Goal: Information Seeking & Learning: Find specific fact

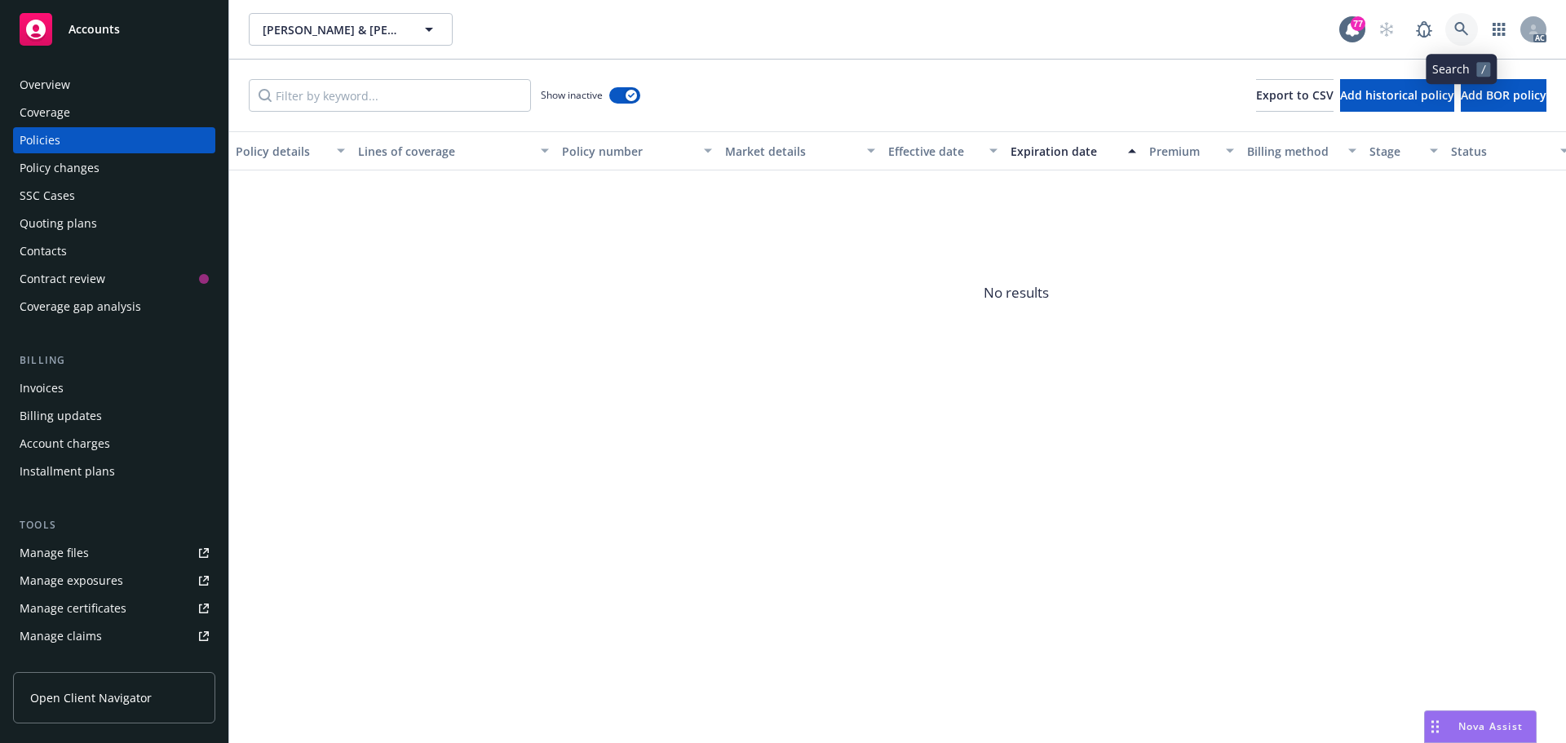
click at [1453, 24] on link at bounding box center [1462, 29] width 33 height 33
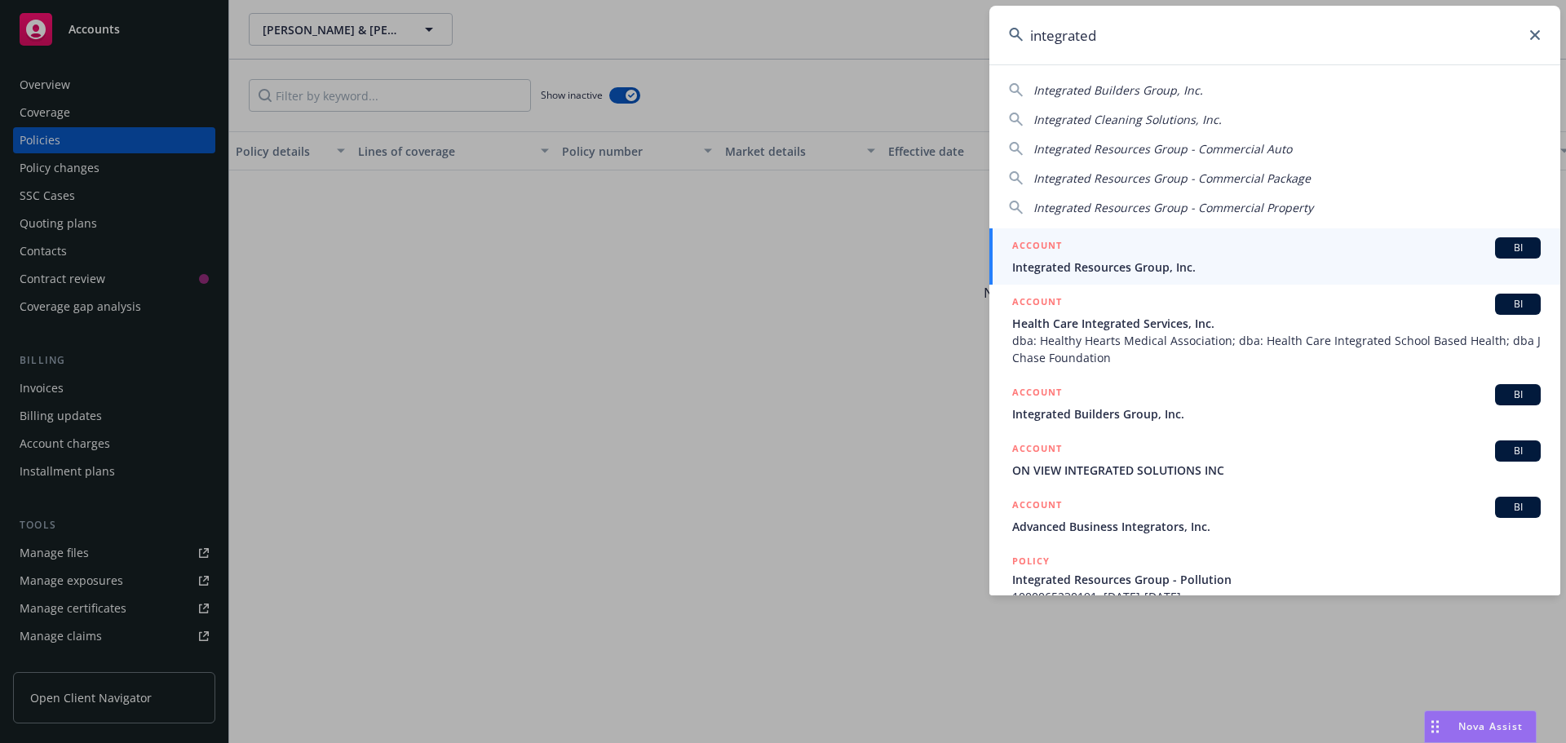
type input "integrated"
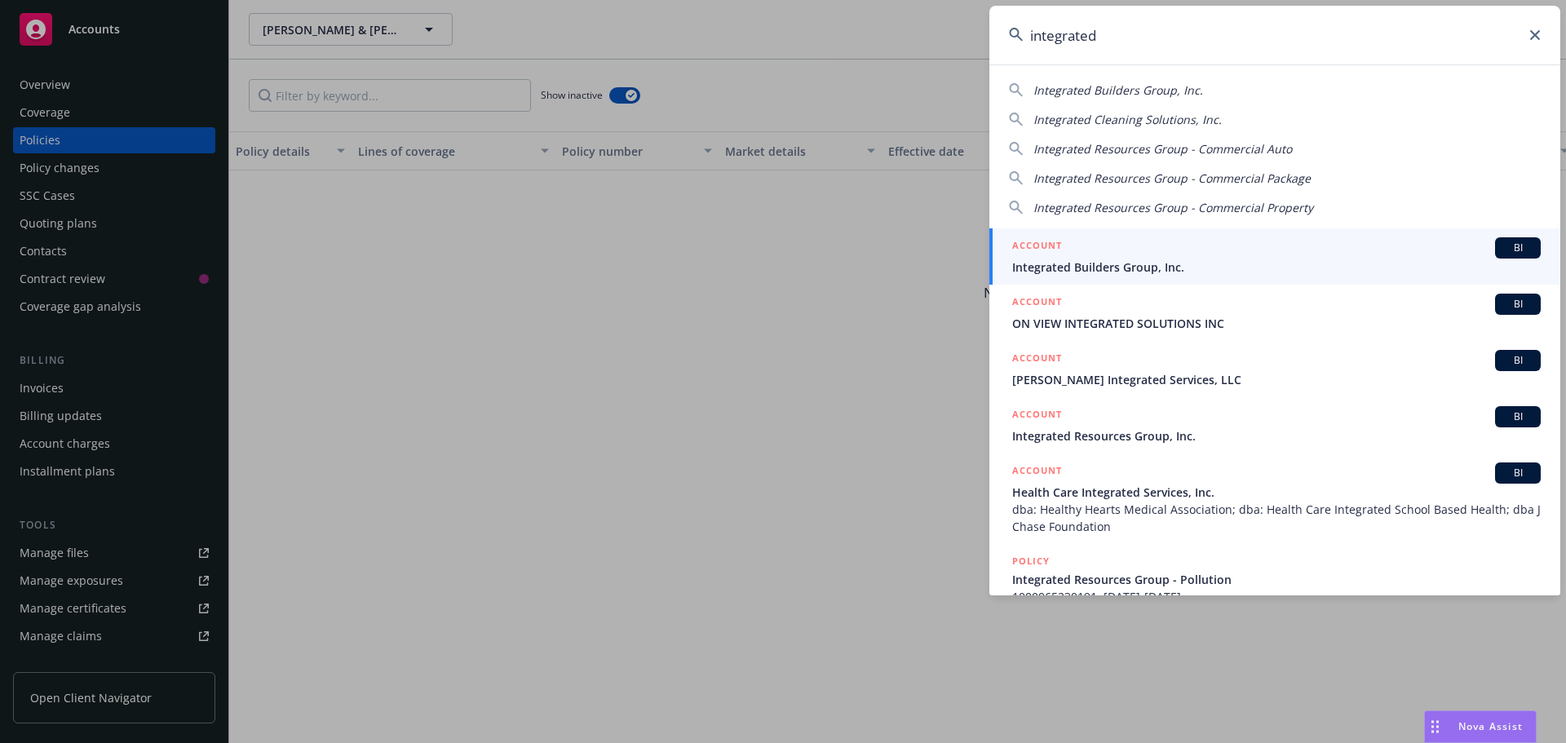
click at [1172, 422] on div "ACCOUNT BI" at bounding box center [1276, 416] width 529 height 21
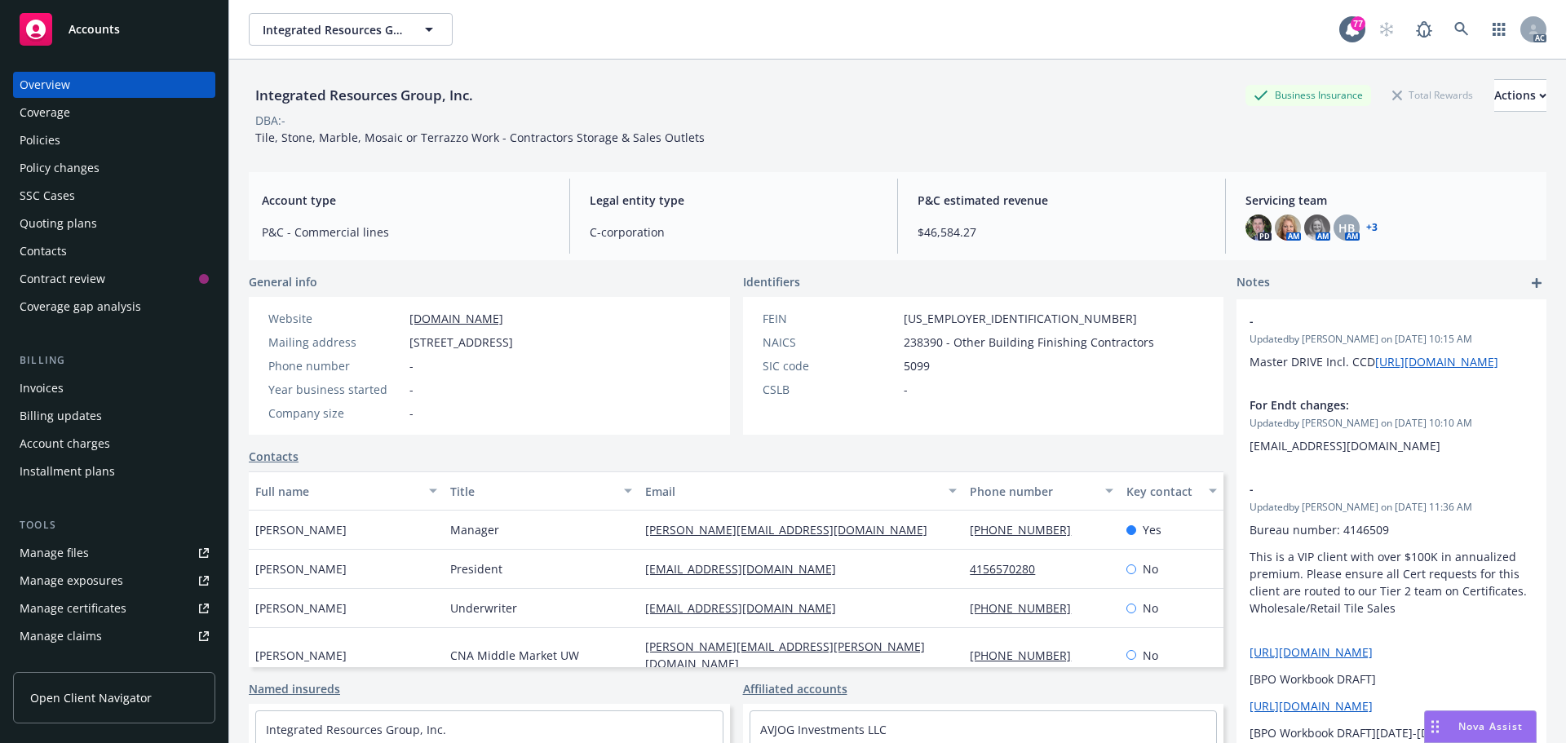
click at [122, 149] on div "Policies" at bounding box center [114, 140] width 189 height 26
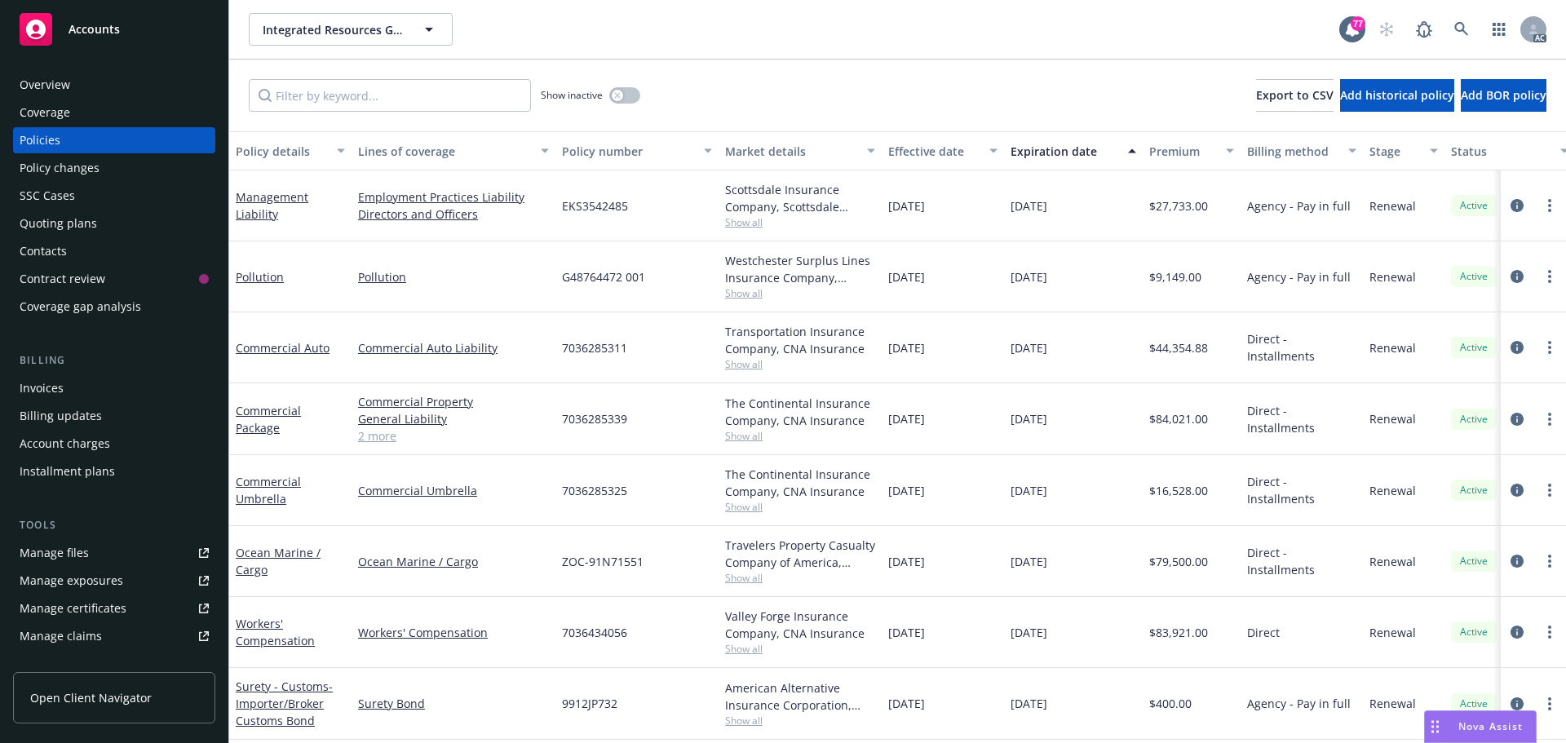
scroll to position [9, 0]
click at [146, 96] on div "Overview" at bounding box center [114, 85] width 189 height 26
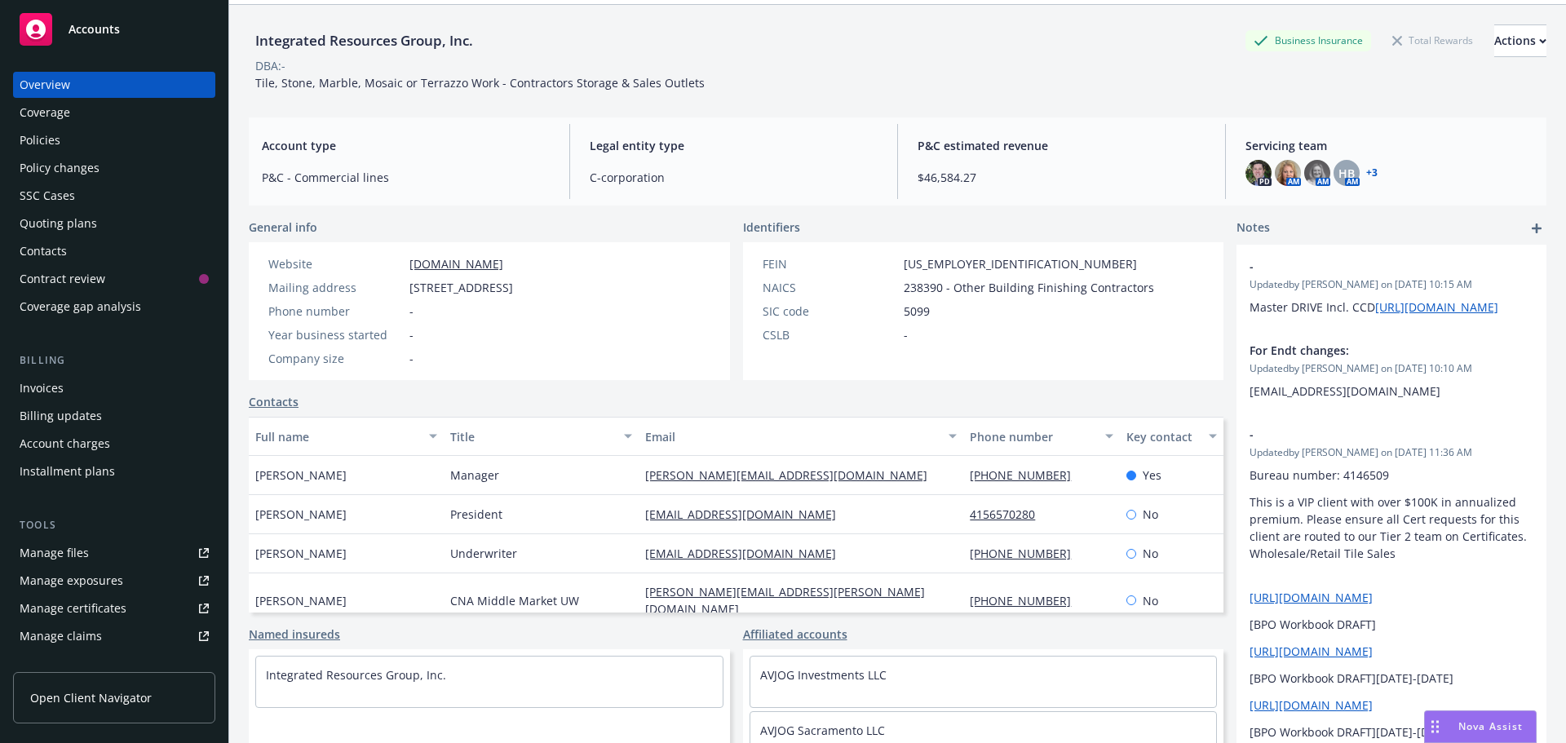
scroll to position [112, 0]
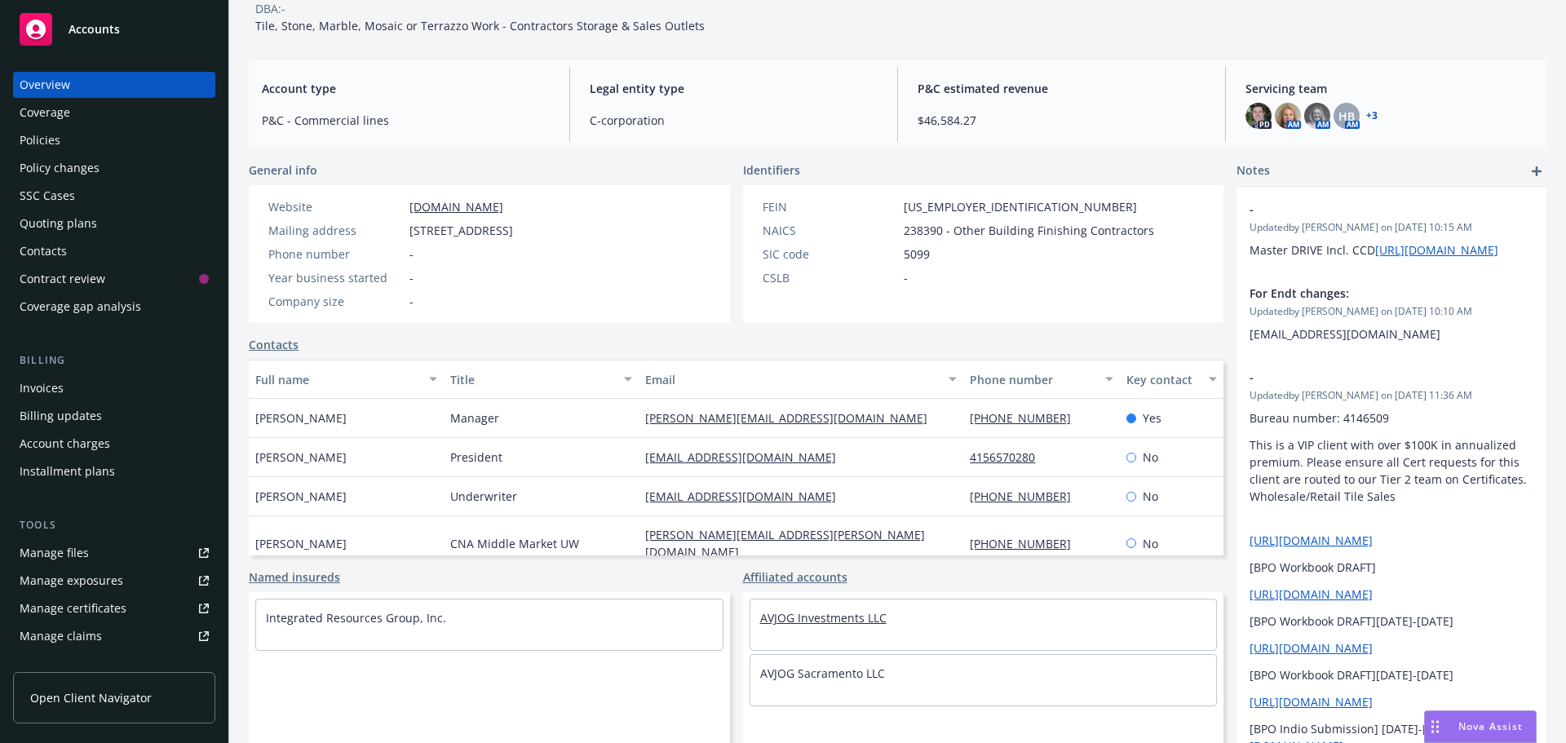
click at [837, 621] on link "AVJOG Investments LLC" at bounding box center [823, 617] width 126 height 15
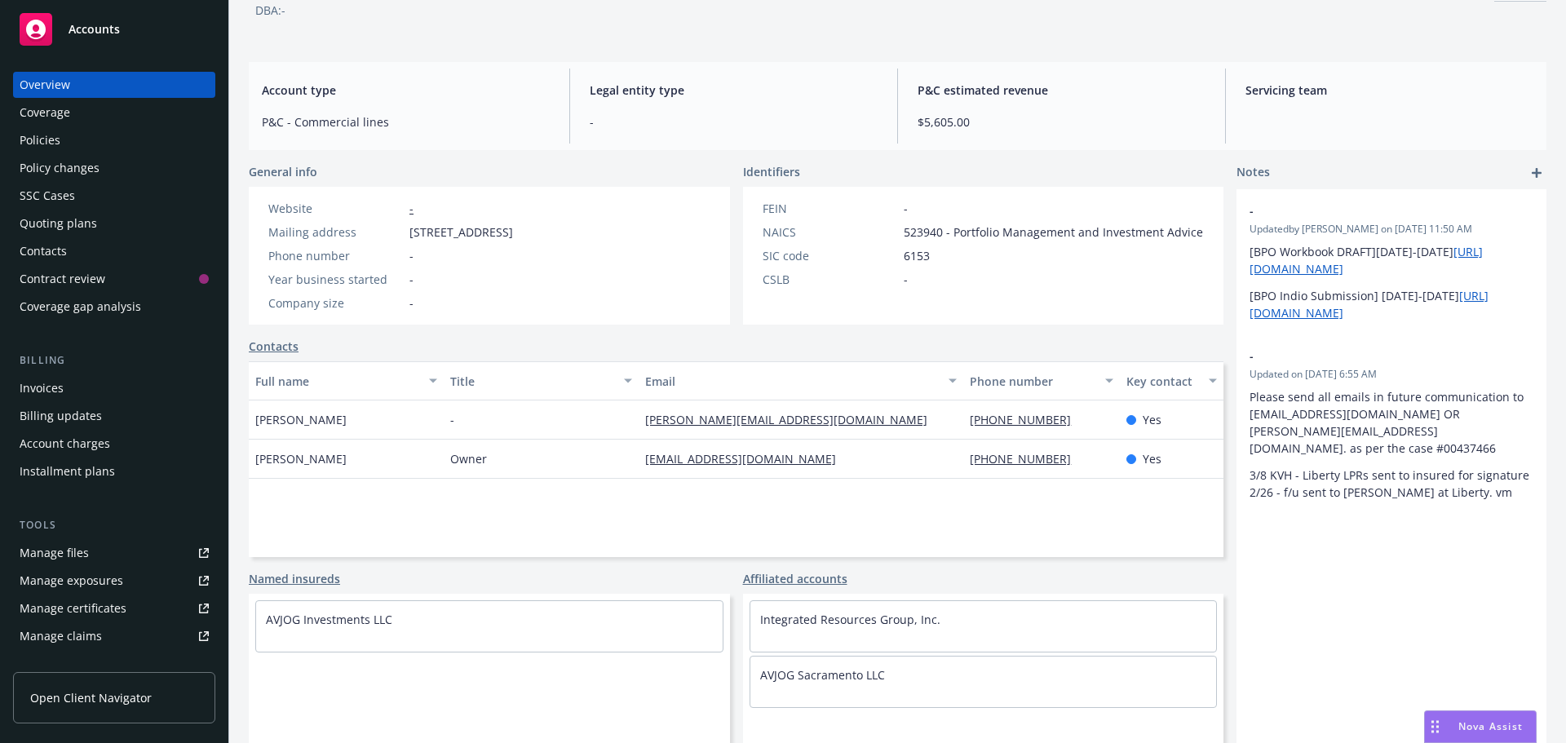
scroll to position [110, 0]
click at [836, 674] on link "AVJOG Sacramento LLC" at bounding box center [822, 674] width 125 height 15
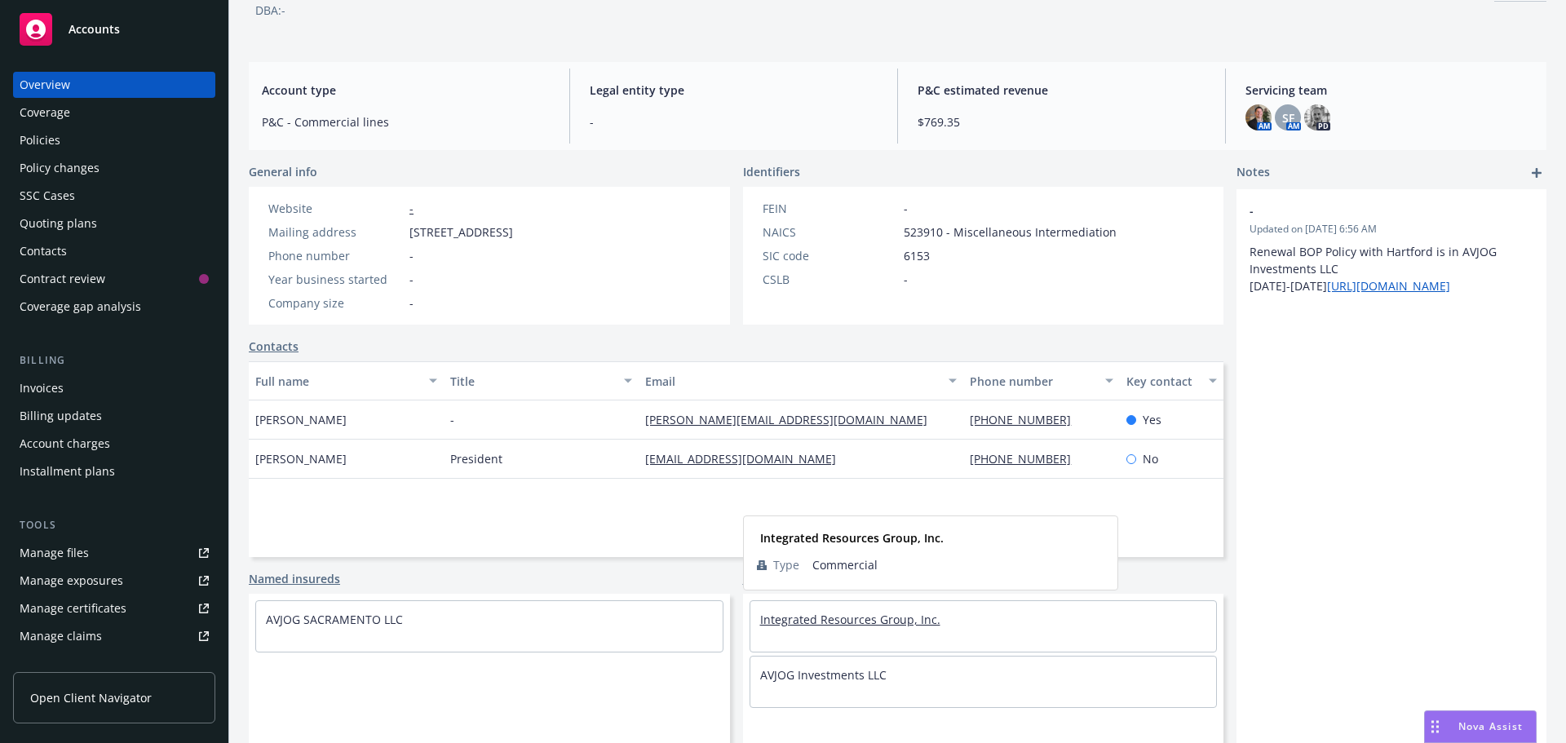
click at [840, 618] on link "Integrated Resources Group, Inc." at bounding box center [850, 619] width 180 height 15
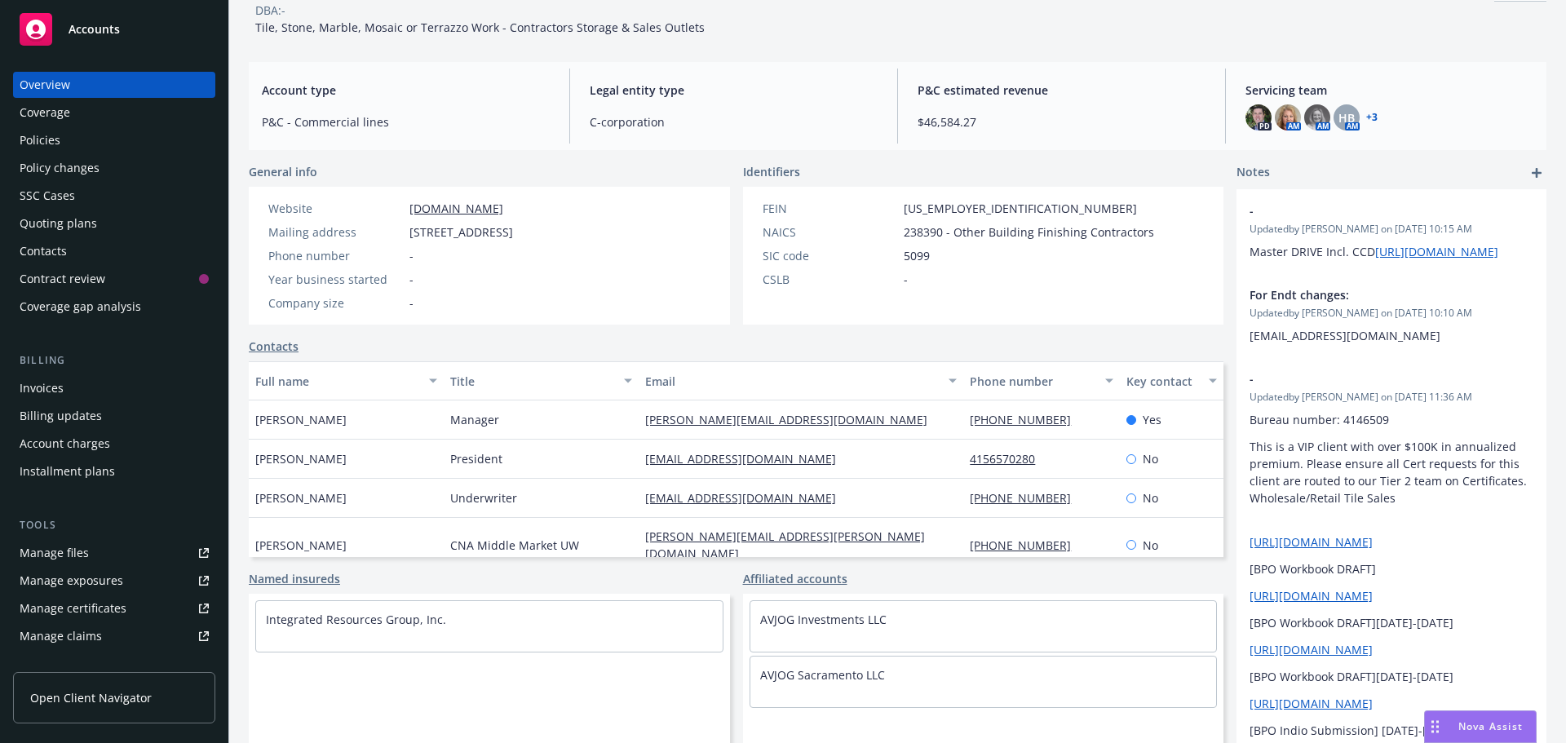
click at [86, 144] on div "Policies" at bounding box center [114, 140] width 189 height 26
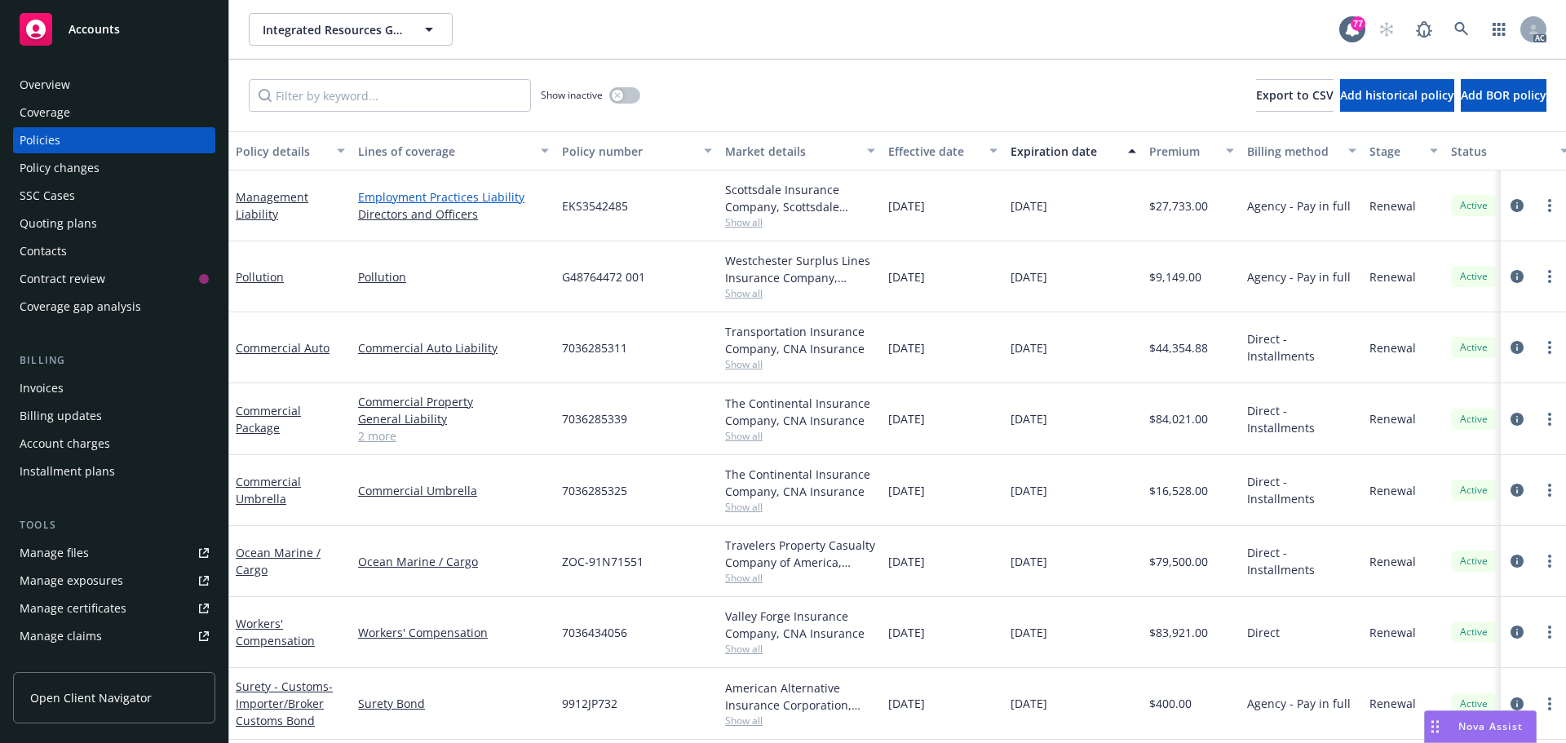
scroll to position [9, 0]
click at [378, 427] on link "2 more" at bounding box center [453, 435] width 191 height 17
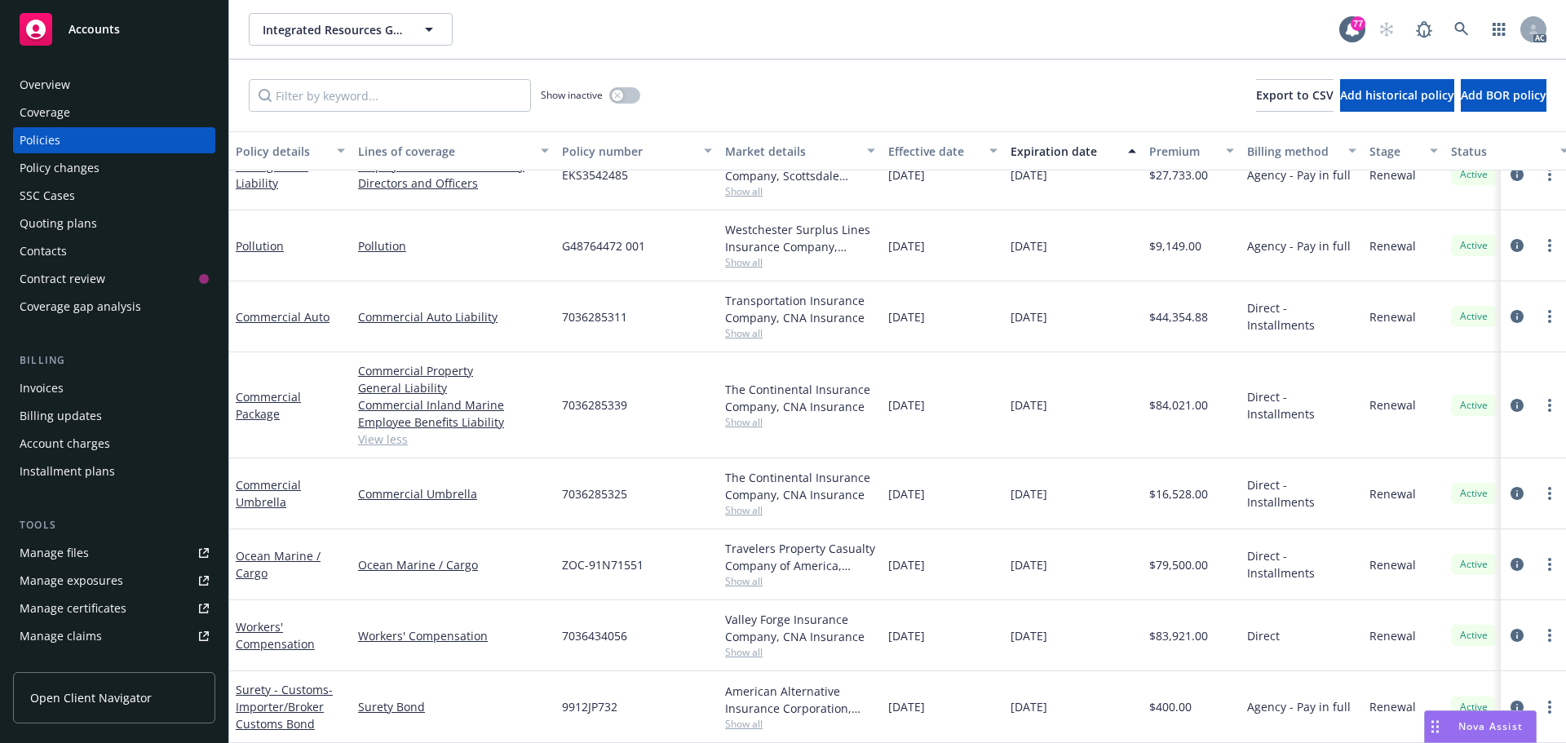
scroll to position [43, 0]
click at [635, 94] on button "button" at bounding box center [624, 95] width 31 height 16
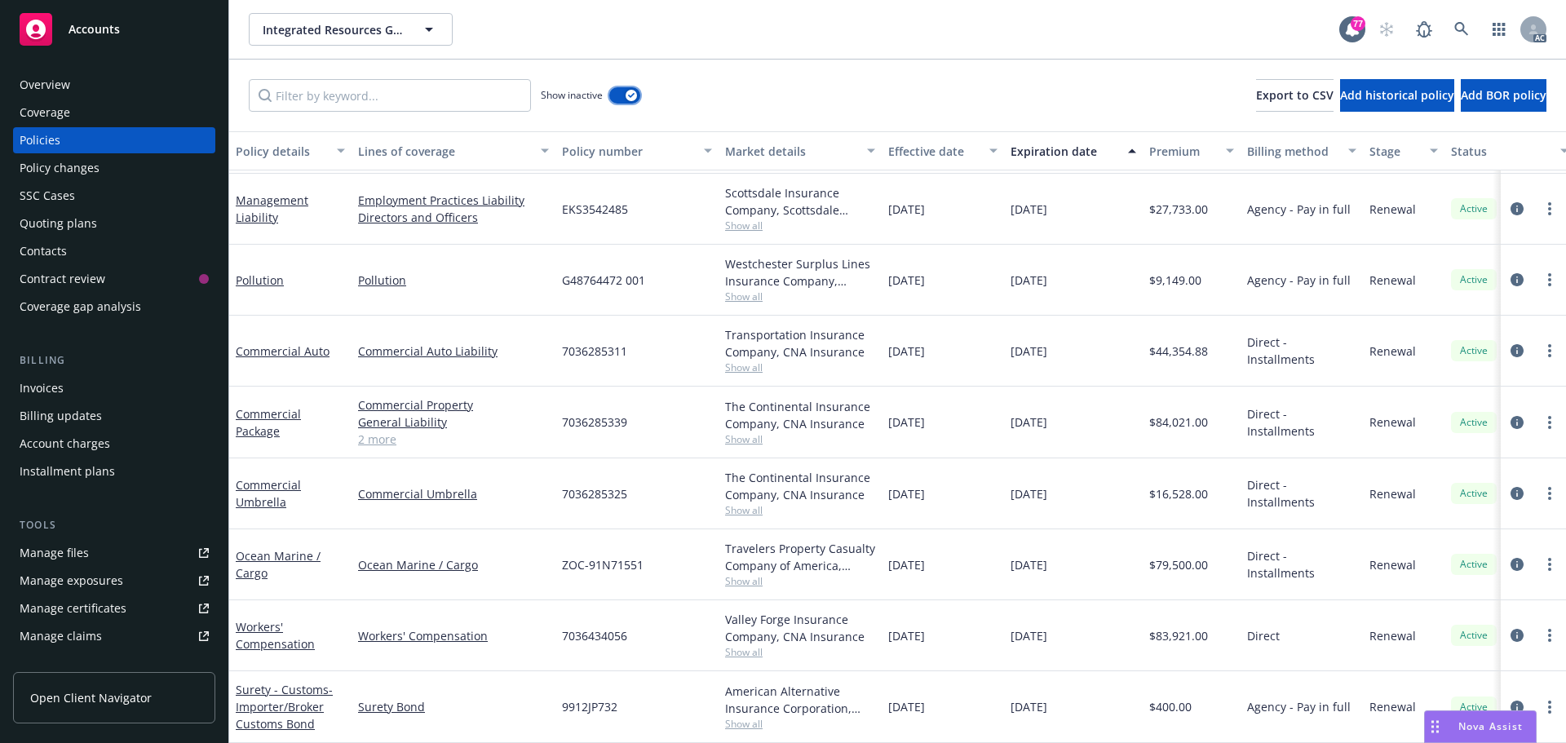
scroll to position [3931, 0]
drag, startPoint x: 648, startPoint y: 270, endPoint x: 557, endPoint y: 273, distance: 90.6
click at [557, 273] on div "G48764472 001" at bounding box center [637, 280] width 163 height 71
copy span "G48764472 001"
click at [763, 290] on span "Show all" at bounding box center [800, 297] width 150 height 14
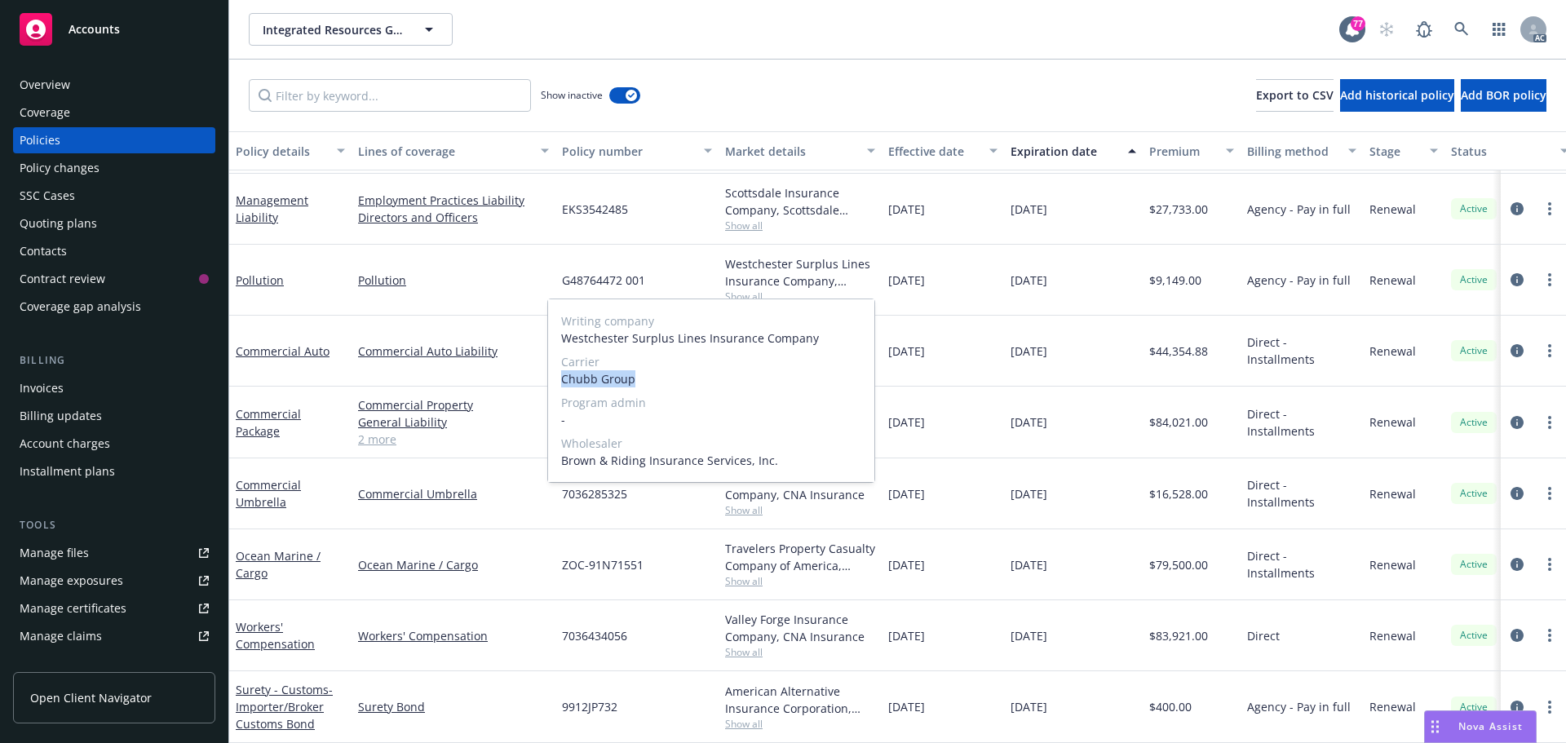
drag, startPoint x: 637, startPoint y: 382, endPoint x: 556, endPoint y: 378, distance: 80.9
click at [556, 378] on div "Writing company Westchester Surplus Lines Insurance Company Carrier Chubb Group…" at bounding box center [711, 390] width 326 height 183
copy span "Chubb Group"
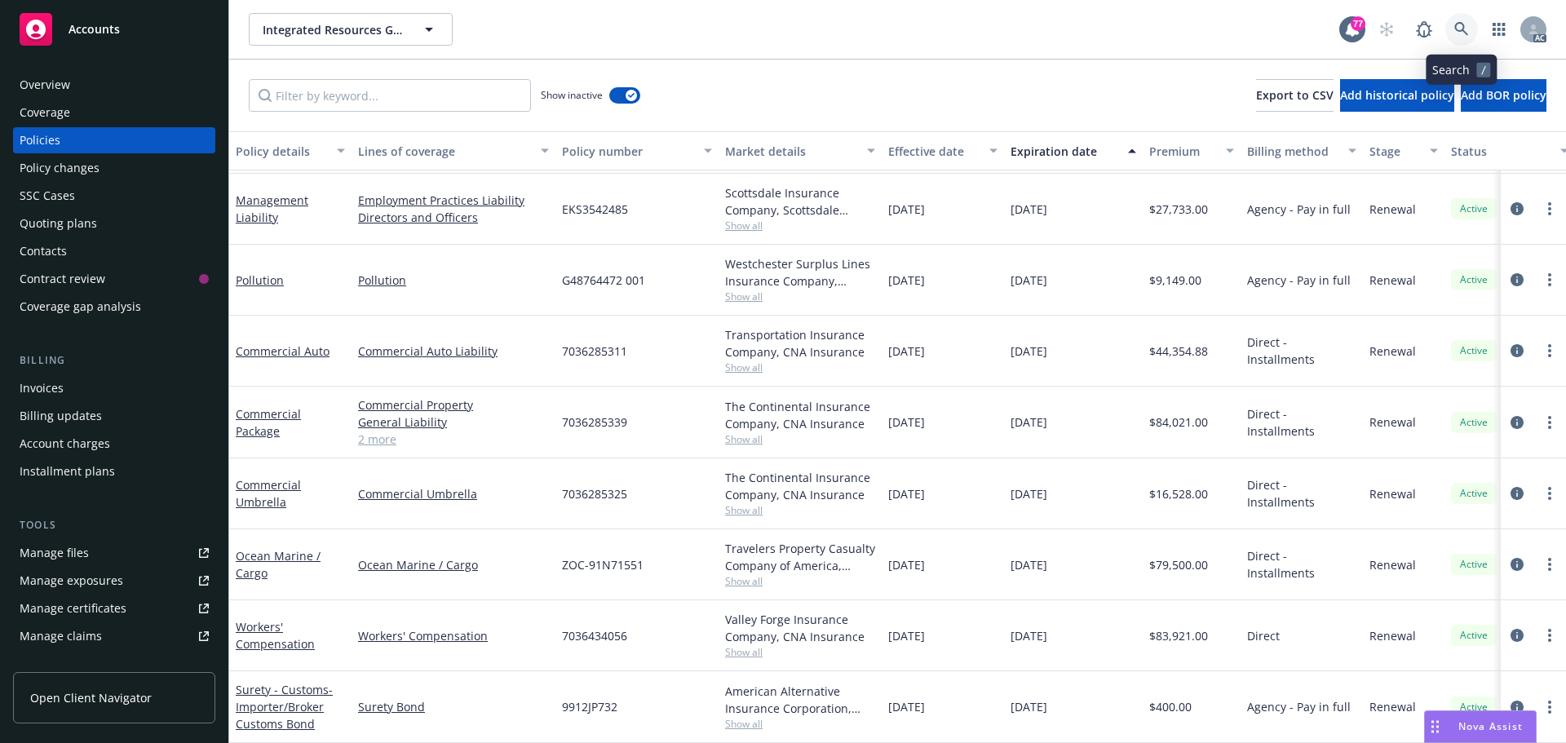
click at [1454, 24] on link at bounding box center [1462, 29] width 33 height 33
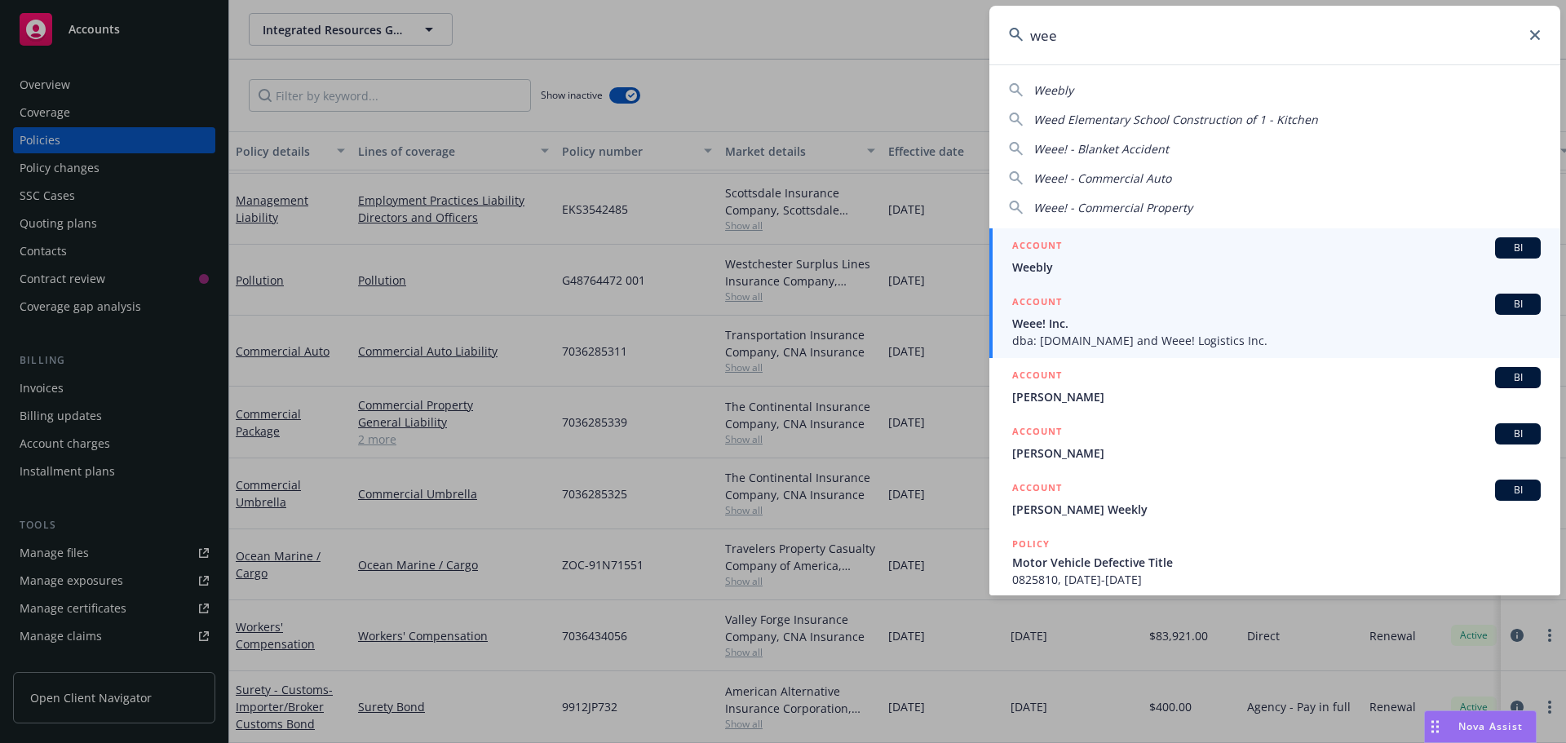
type input "wee"
click at [1070, 327] on span "Weee! Inc." at bounding box center [1276, 323] width 529 height 17
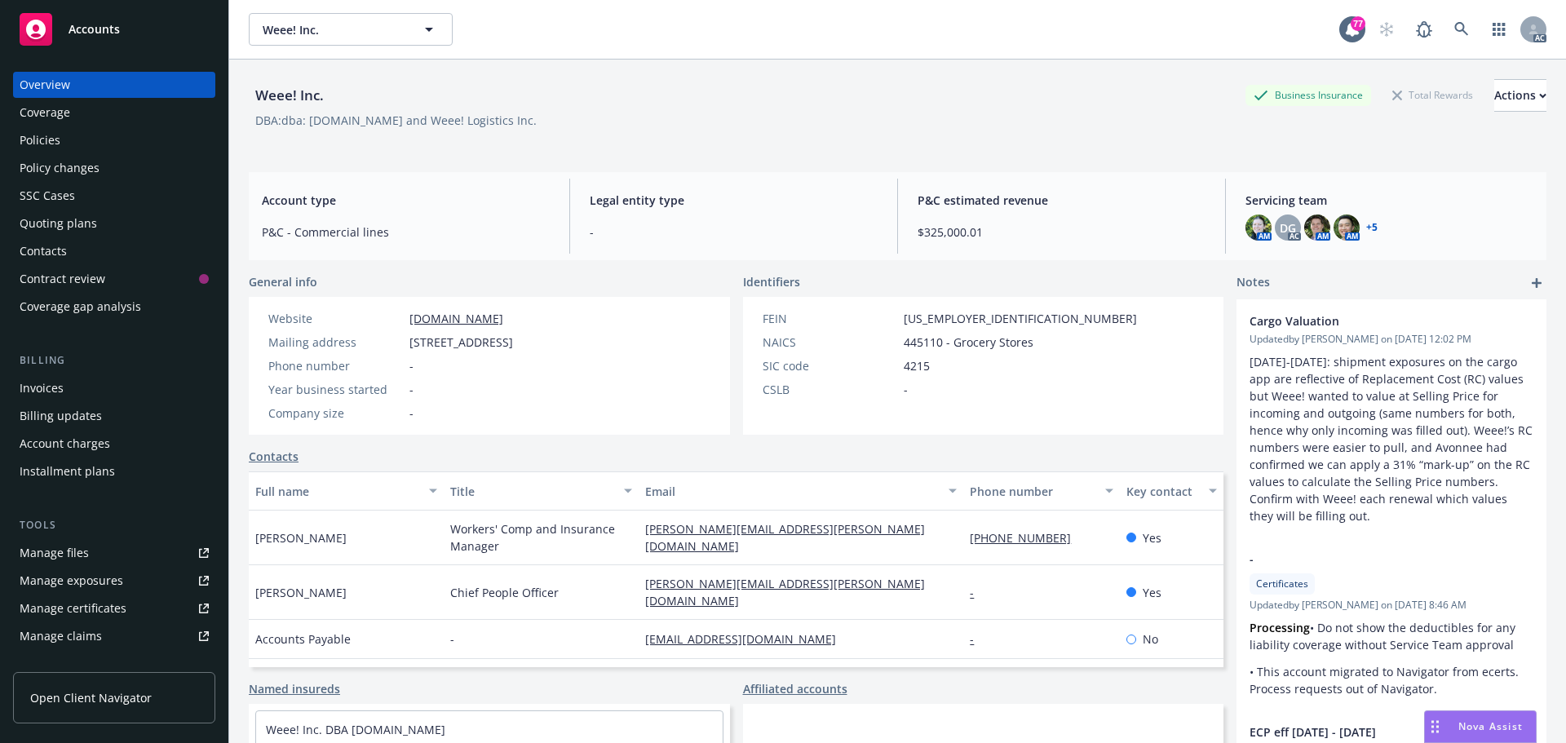
click at [65, 142] on div "Policies" at bounding box center [114, 140] width 189 height 26
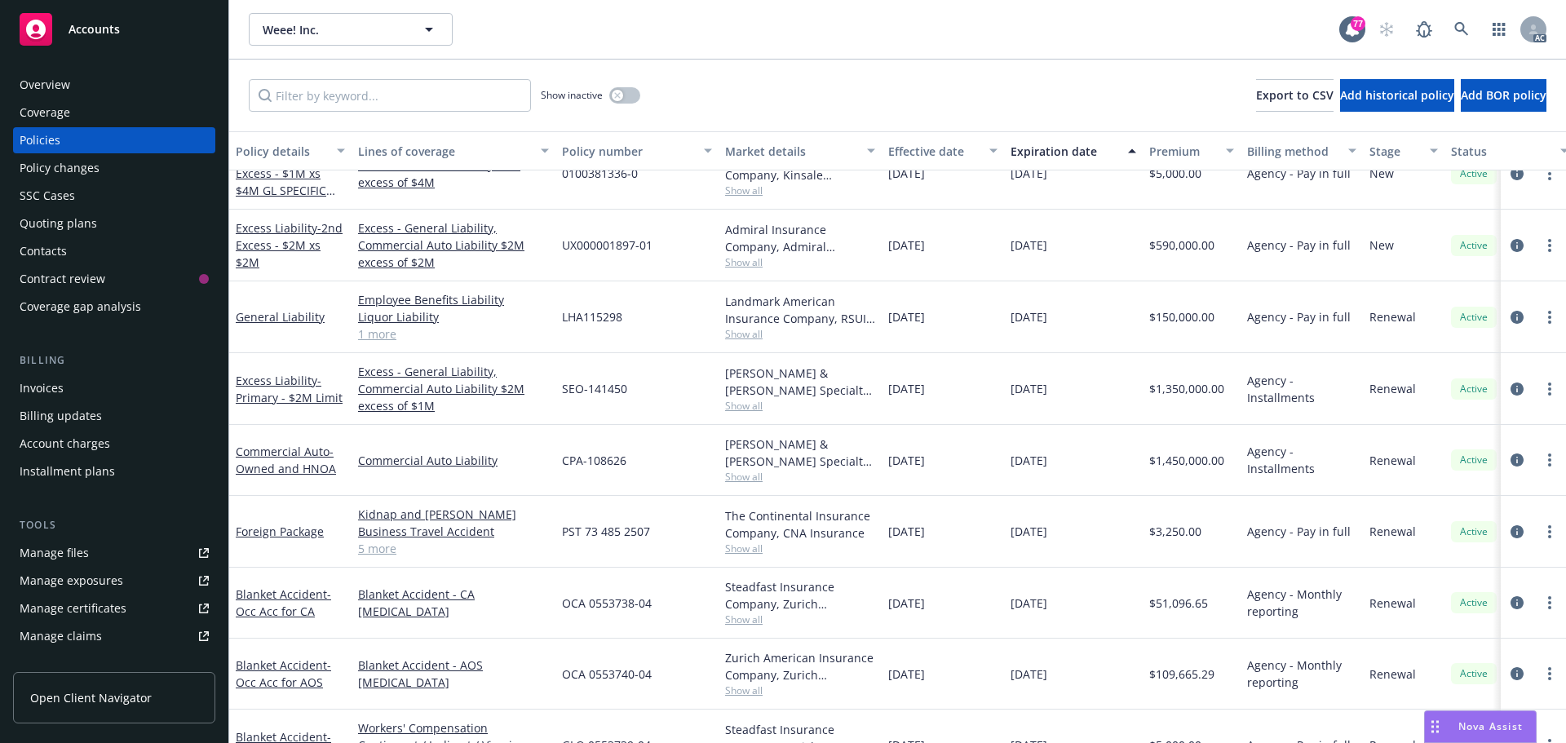
scroll to position [571, 0]
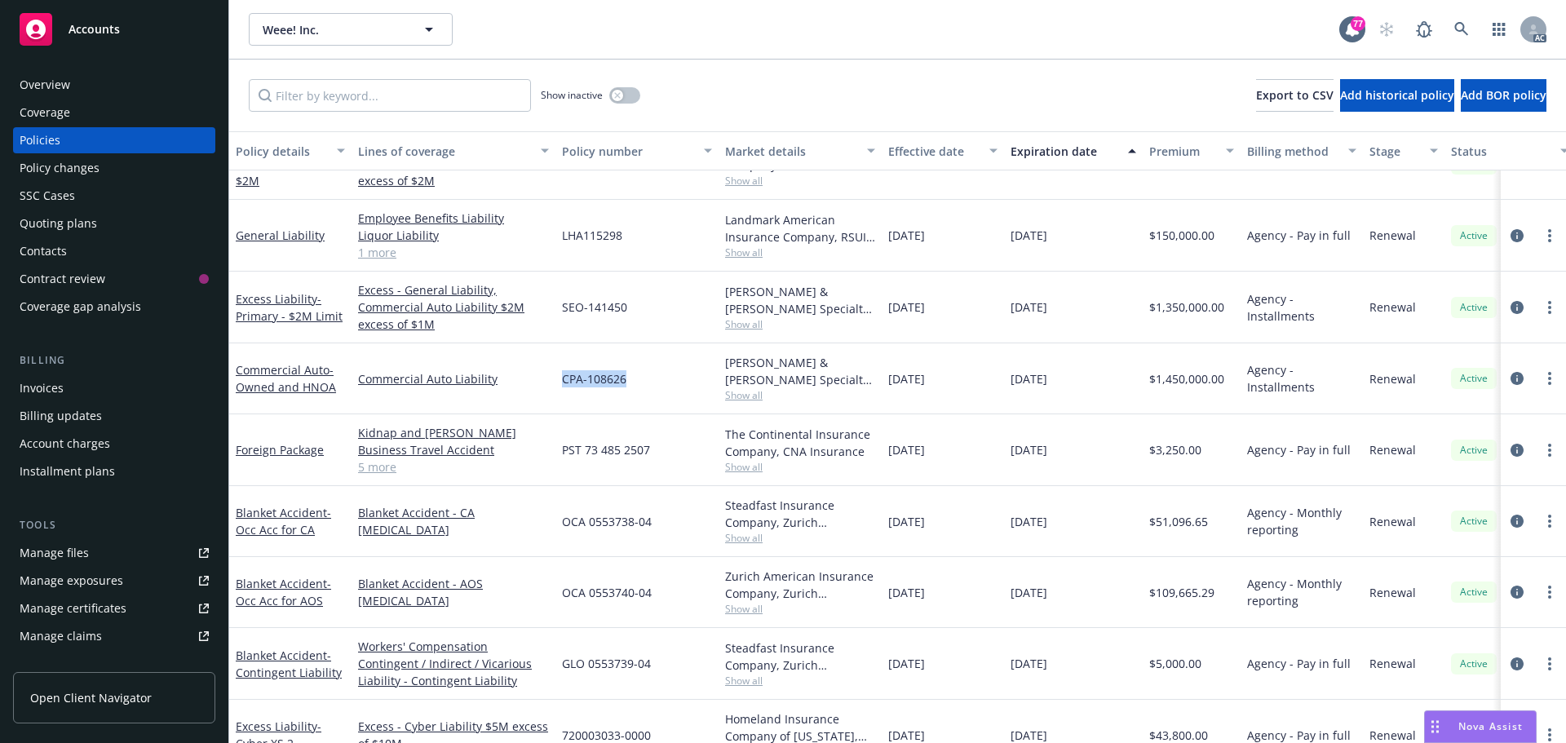
drag, startPoint x: 628, startPoint y: 379, endPoint x: 569, endPoint y: 378, distance: 59.6
click at [563, 379] on div "CPA-108626" at bounding box center [637, 378] width 163 height 71
copy span "CPA-108626"
drag, startPoint x: 743, startPoint y: 395, endPoint x: 763, endPoint y: 402, distance: 20.9
click at [743, 395] on span "Show all" at bounding box center [800, 395] width 150 height 14
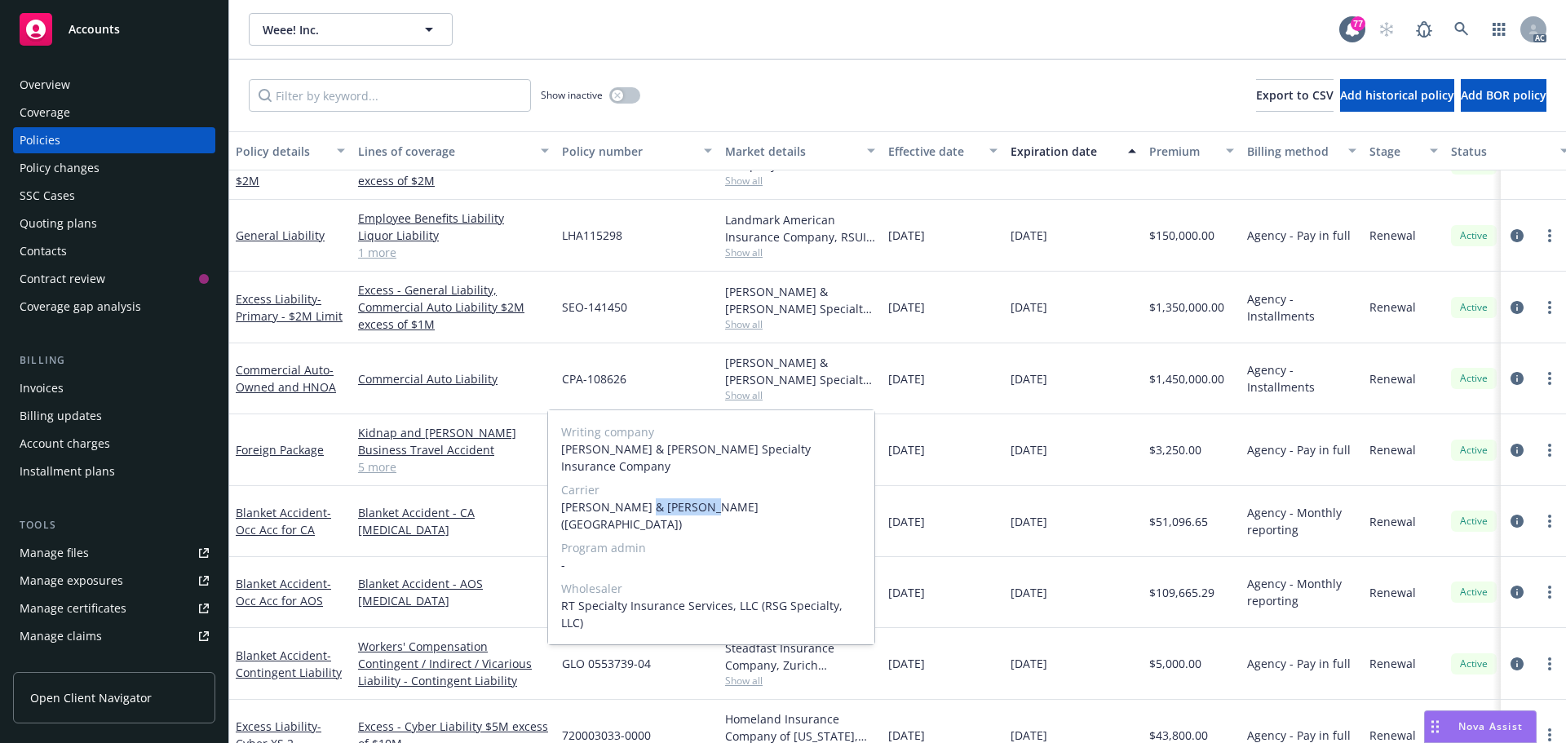
drag, startPoint x: 693, startPoint y: 490, endPoint x: 641, endPoint y: 490, distance: 51.4
click at [641, 498] on span "[PERSON_NAME] & [PERSON_NAME] ([GEOGRAPHIC_DATA])" at bounding box center [711, 515] width 300 height 34
click at [644, 498] on span "[PERSON_NAME] & [PERSON_NAME] ([GEOGRAPHIC_DATA])" at bounding box center [711, 515] width 300 height 34
drag, startPoint x: 644, startPoint y: 488, endPoint x: 562, endPoint y: 488, distance: 81.6
click at [562, 498] on span "[PERSON_NAME] & [PERSON_NAME] ([GEOGRAPHIC_DATA])" at bounding box center [711, 515] width 300 height 34
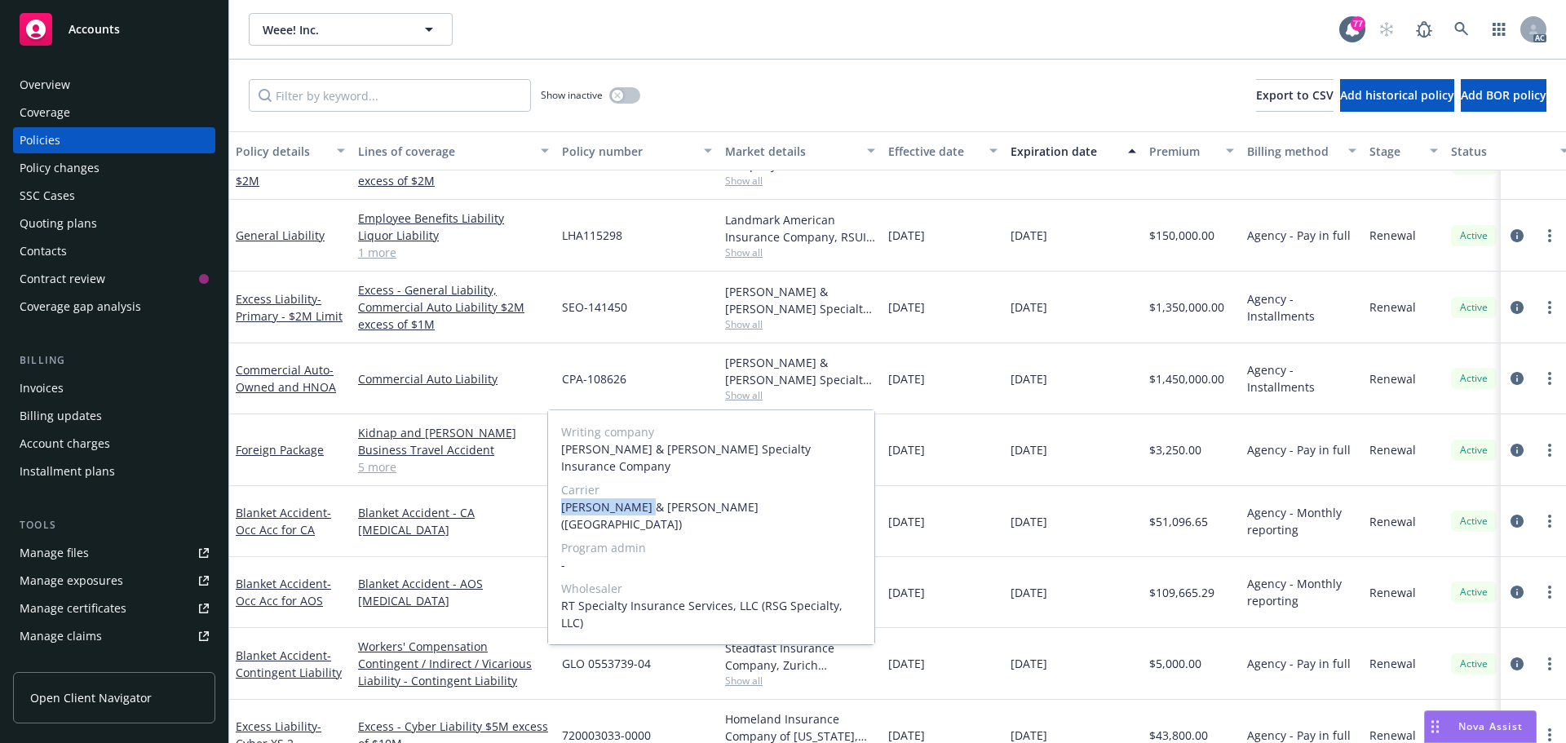
copy span "[PERSON_NAME] & [PERSON_NAME]"
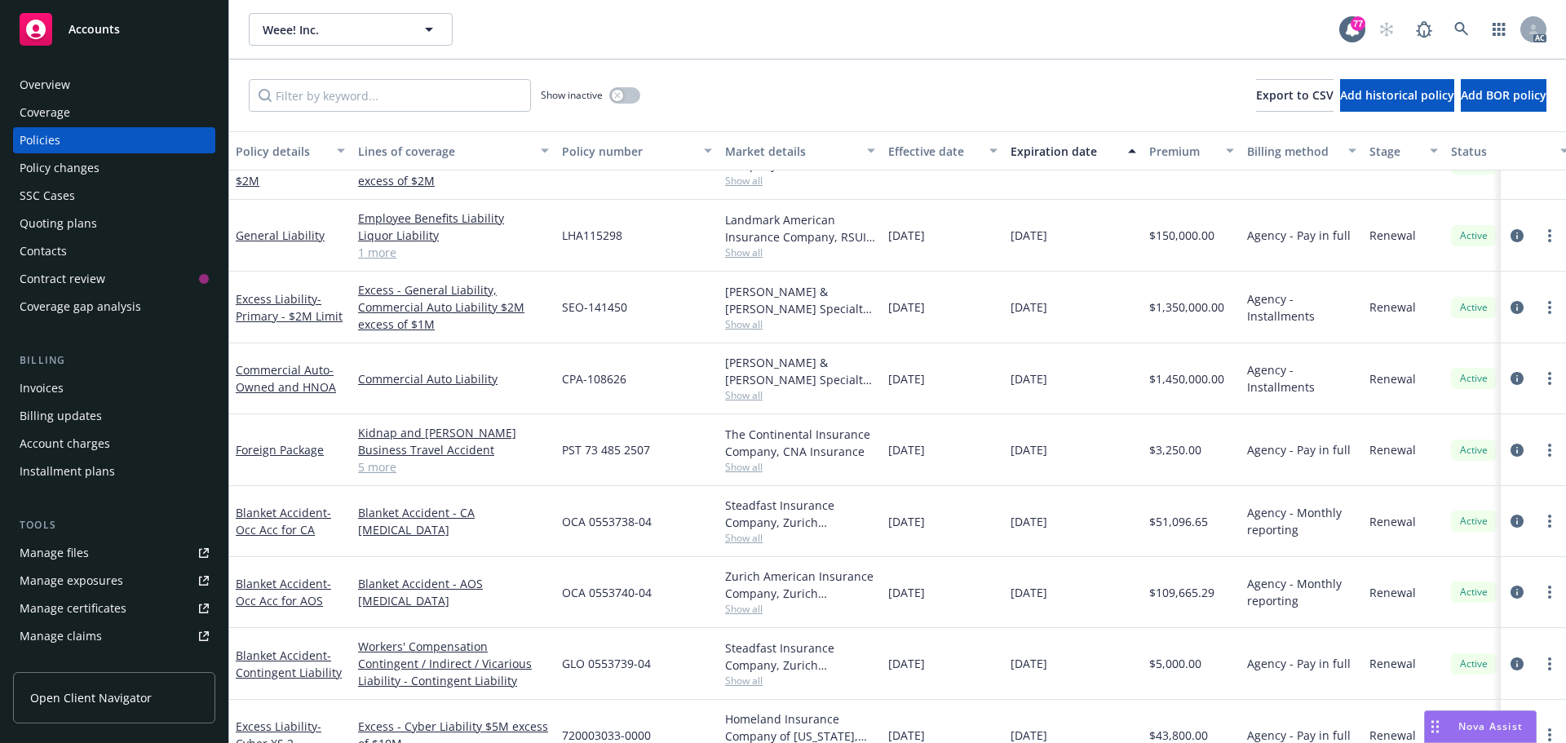
drag, startPoint x: 1505, startPoint y: 446, endPoint x: 1489, endPoint y: 453, distance: 17.6
click at [1511, 446] on icon "circleInformation" at bounding box center [1517, 450] width 13 height 13
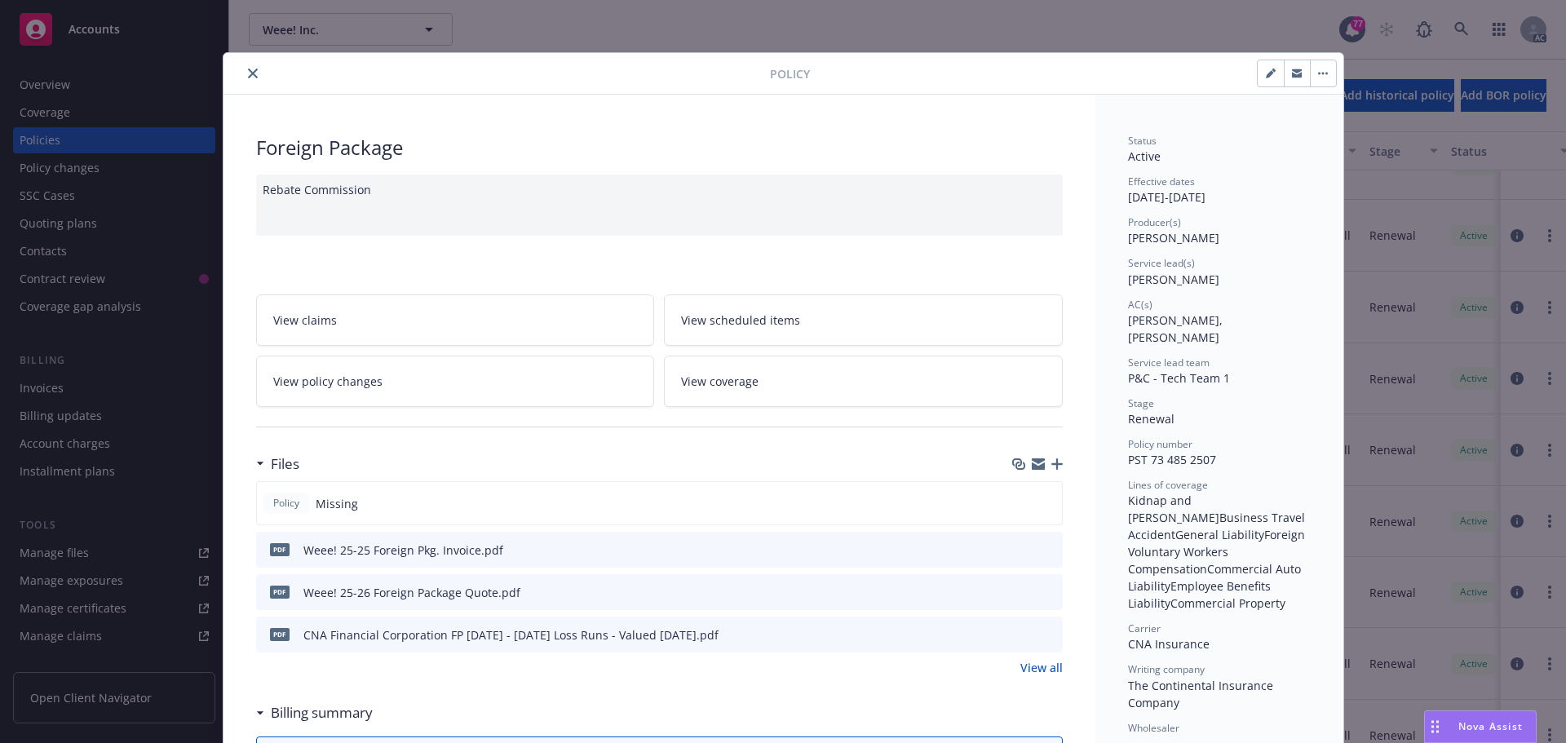
click at [249, 69] on icon "close" at bounding box center [253, 74] width 10 height 10
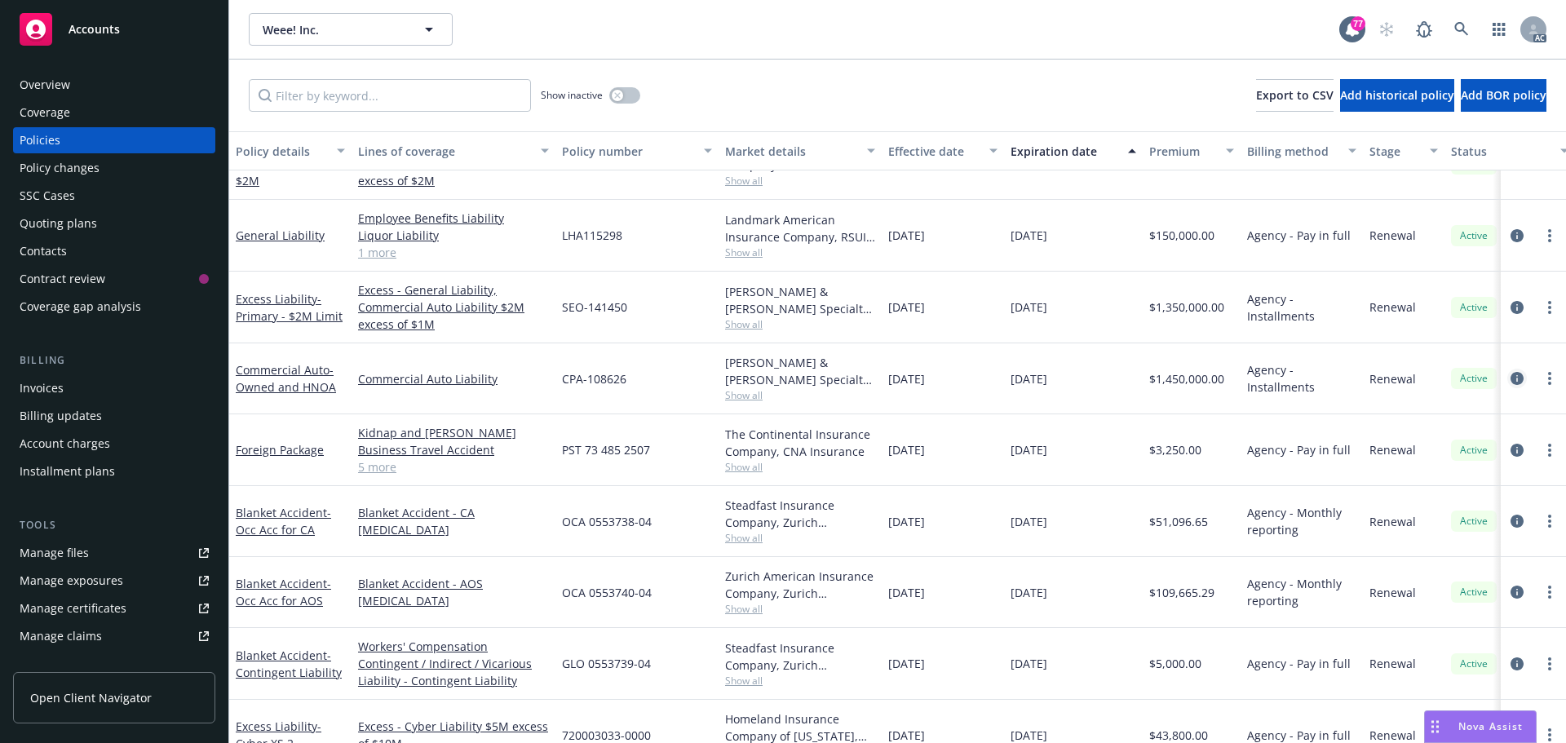
click at [1511, 384] on icon "circleInformation" at bounding box center [1517, 378] width 13 height 13
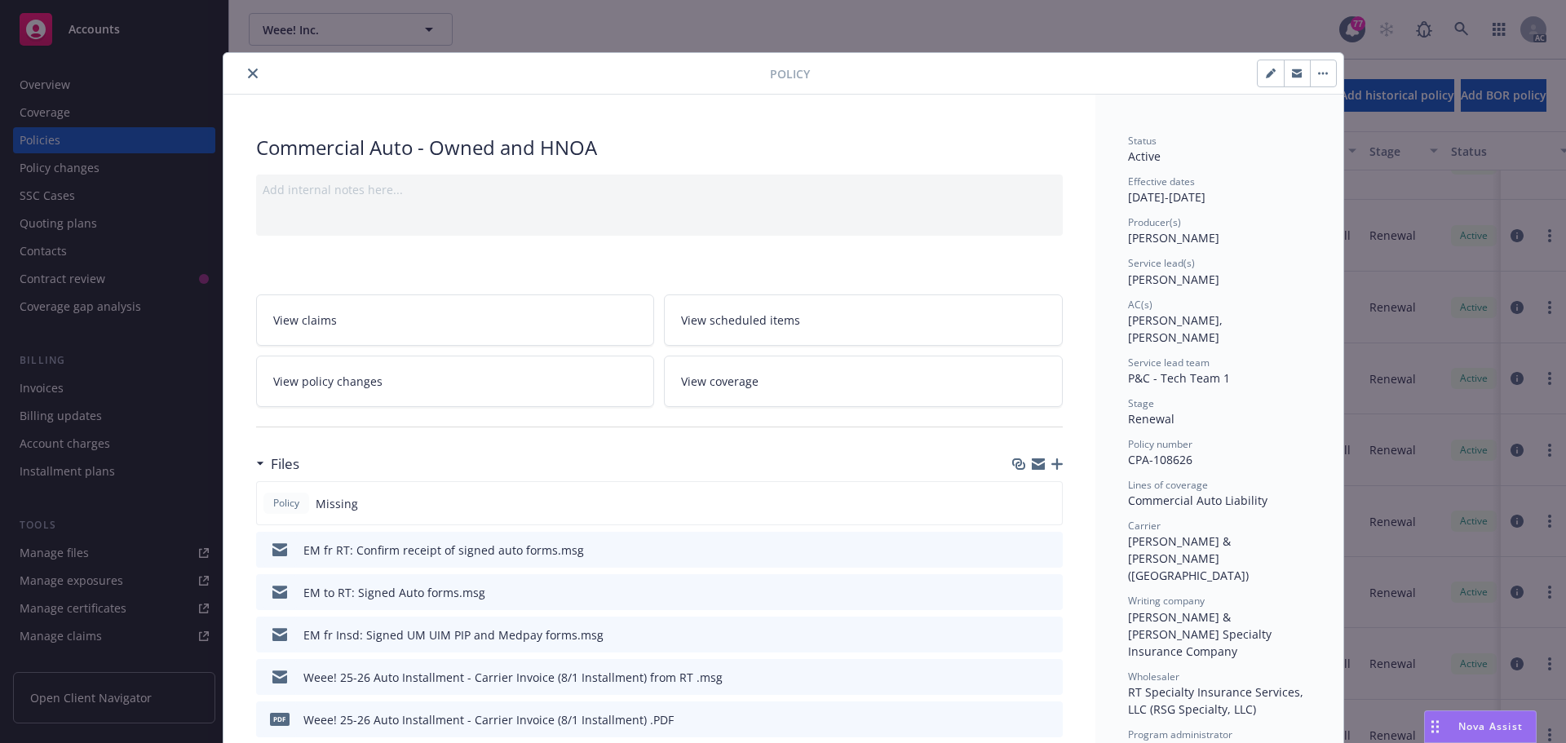
click at [248, 69] on icon "close" at bounding box center [253, 74] width 10 height 10
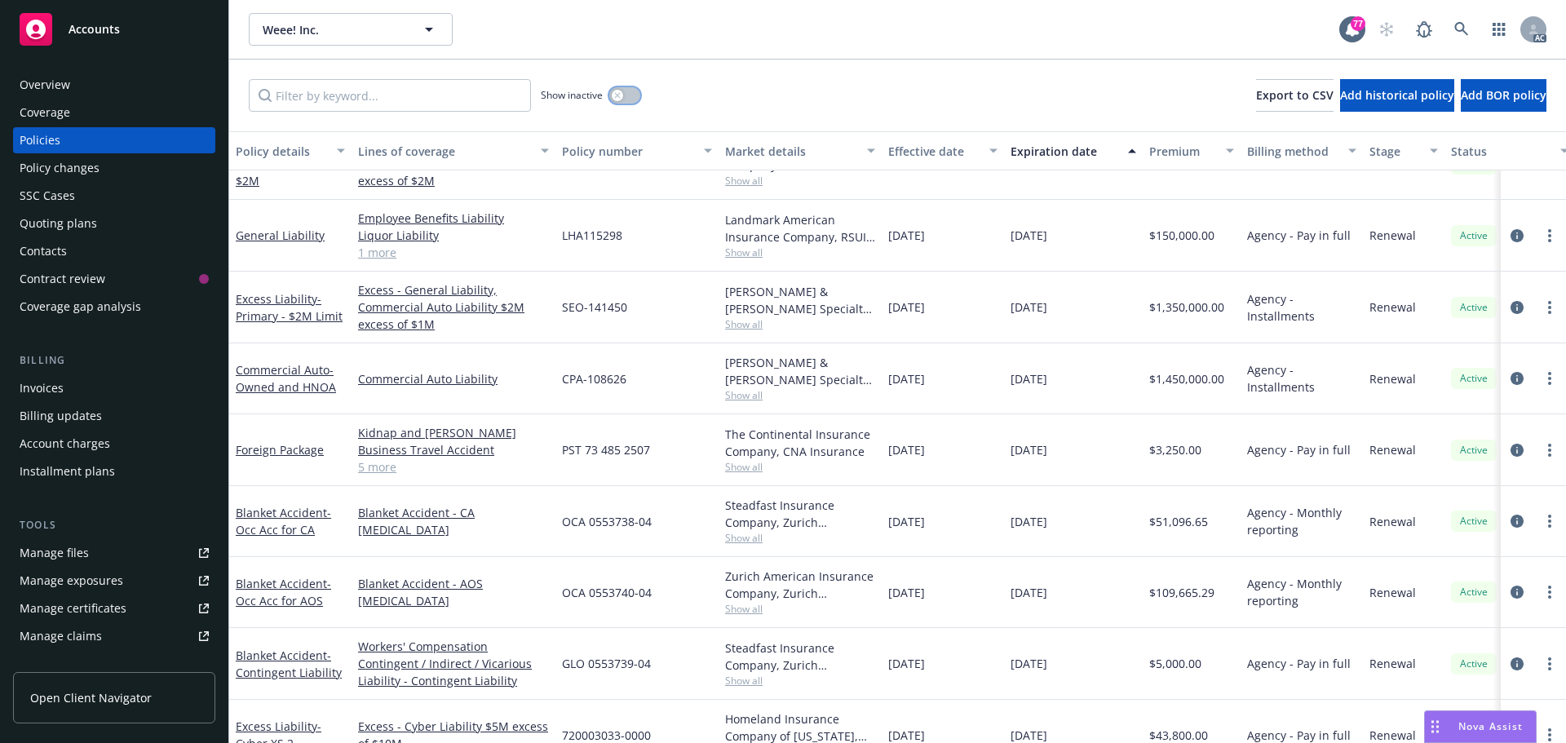
click at [627, 92] on button "button" at bounding box center [624, 95] width 31 height 16
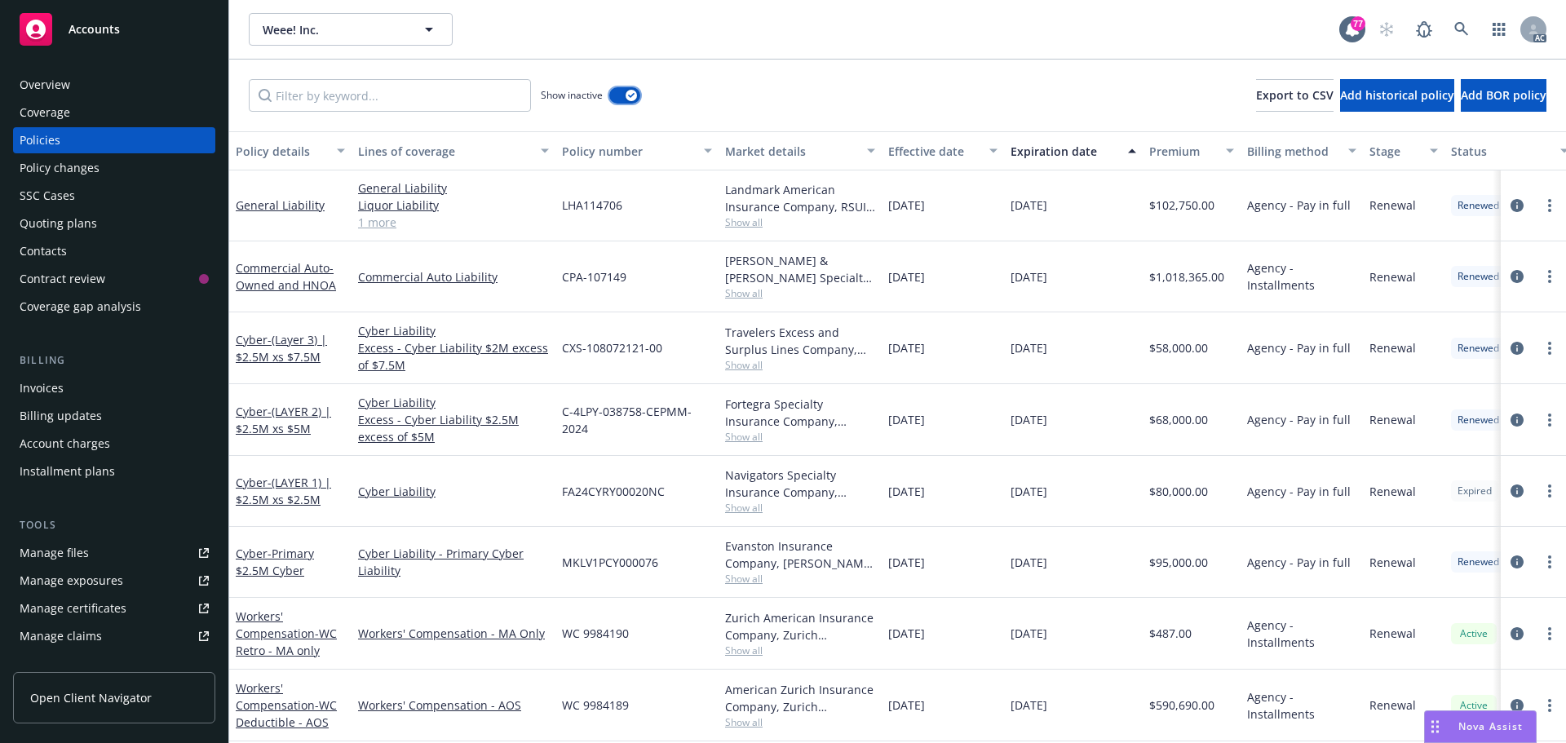
scroll to position [4682, 0]
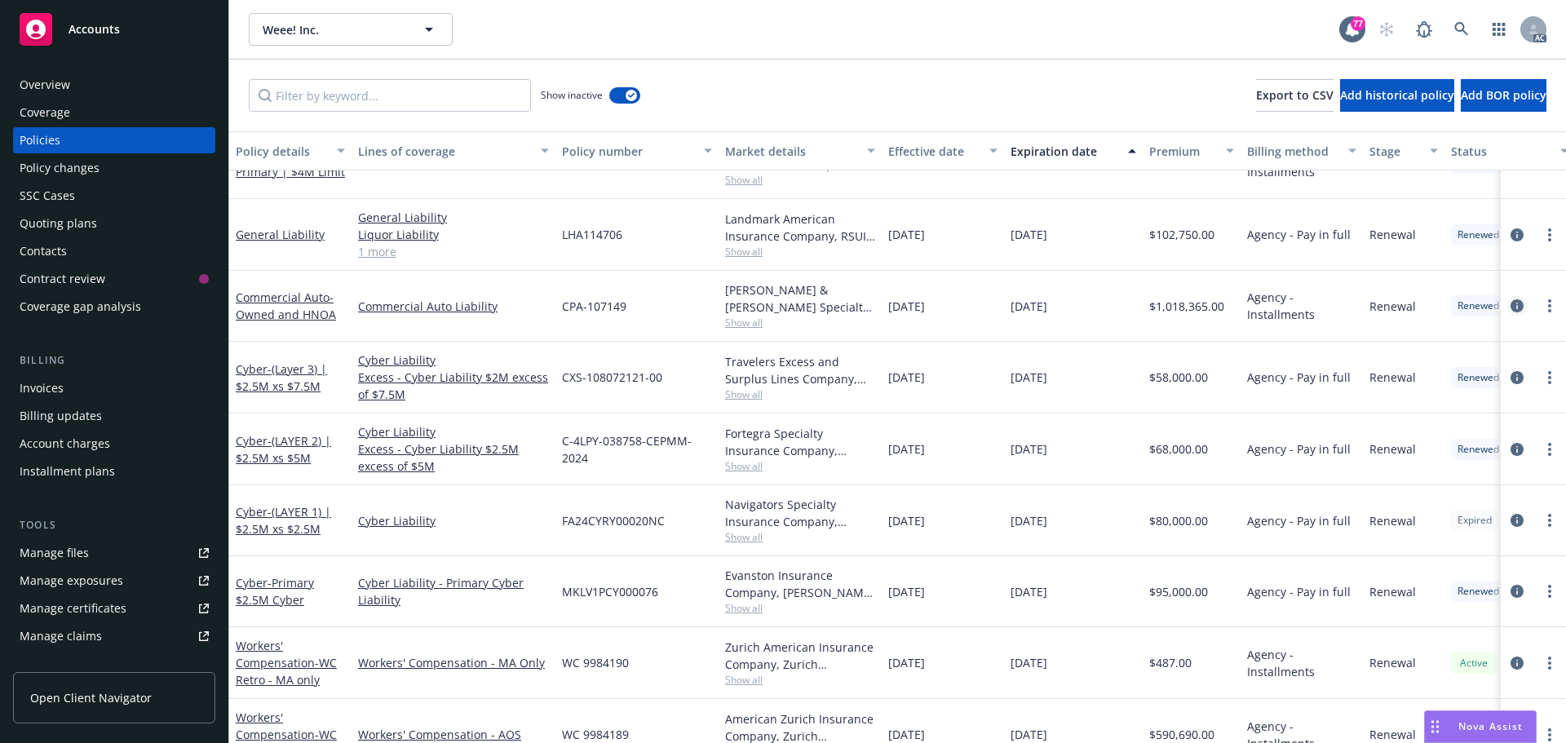
click at [1511, 306] on icon "circleInformation" at bounding box center [1517, 305] width 13 height 13
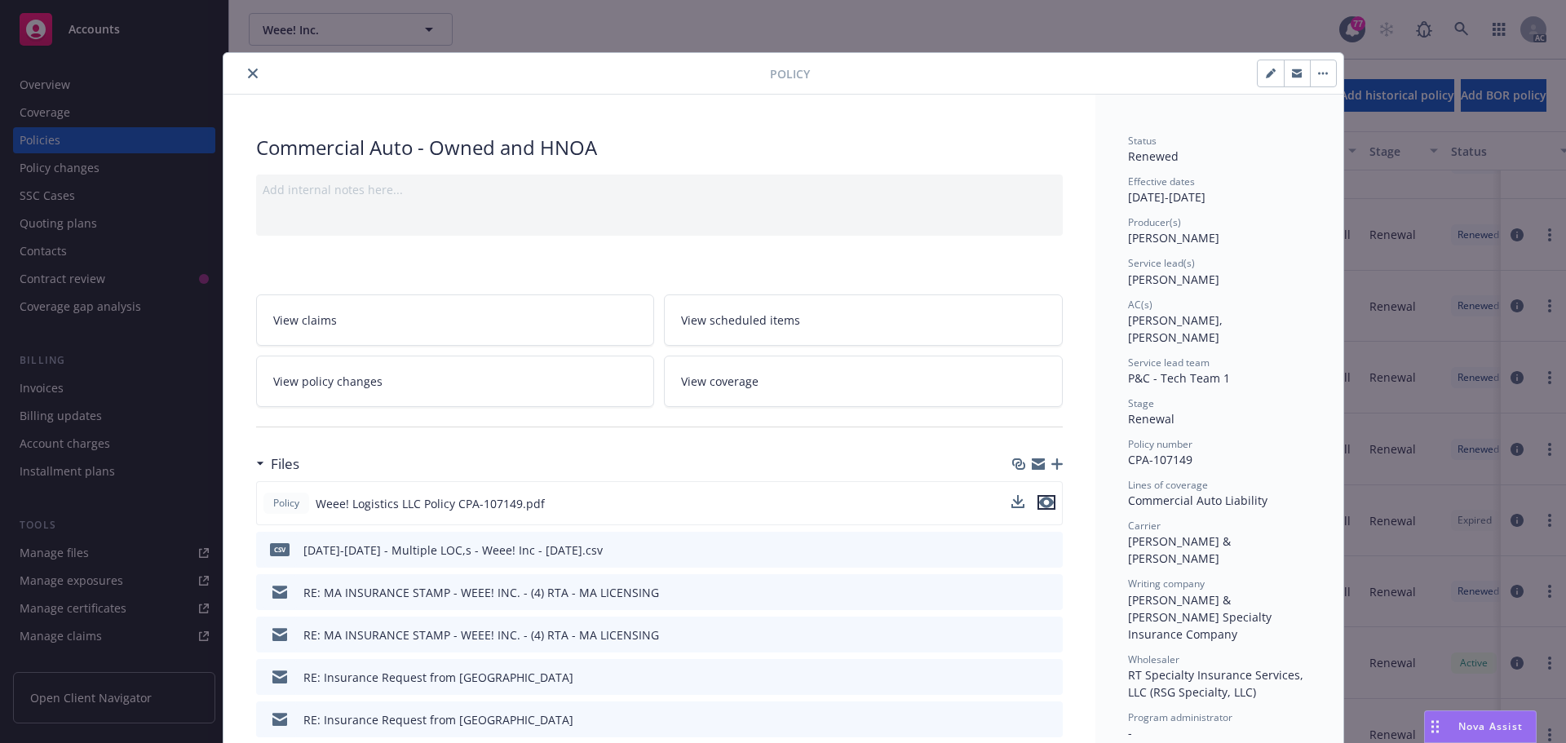
click at [1046, 503] on icon "preview file" at bounding box center [1046, 502] width 15 height 11
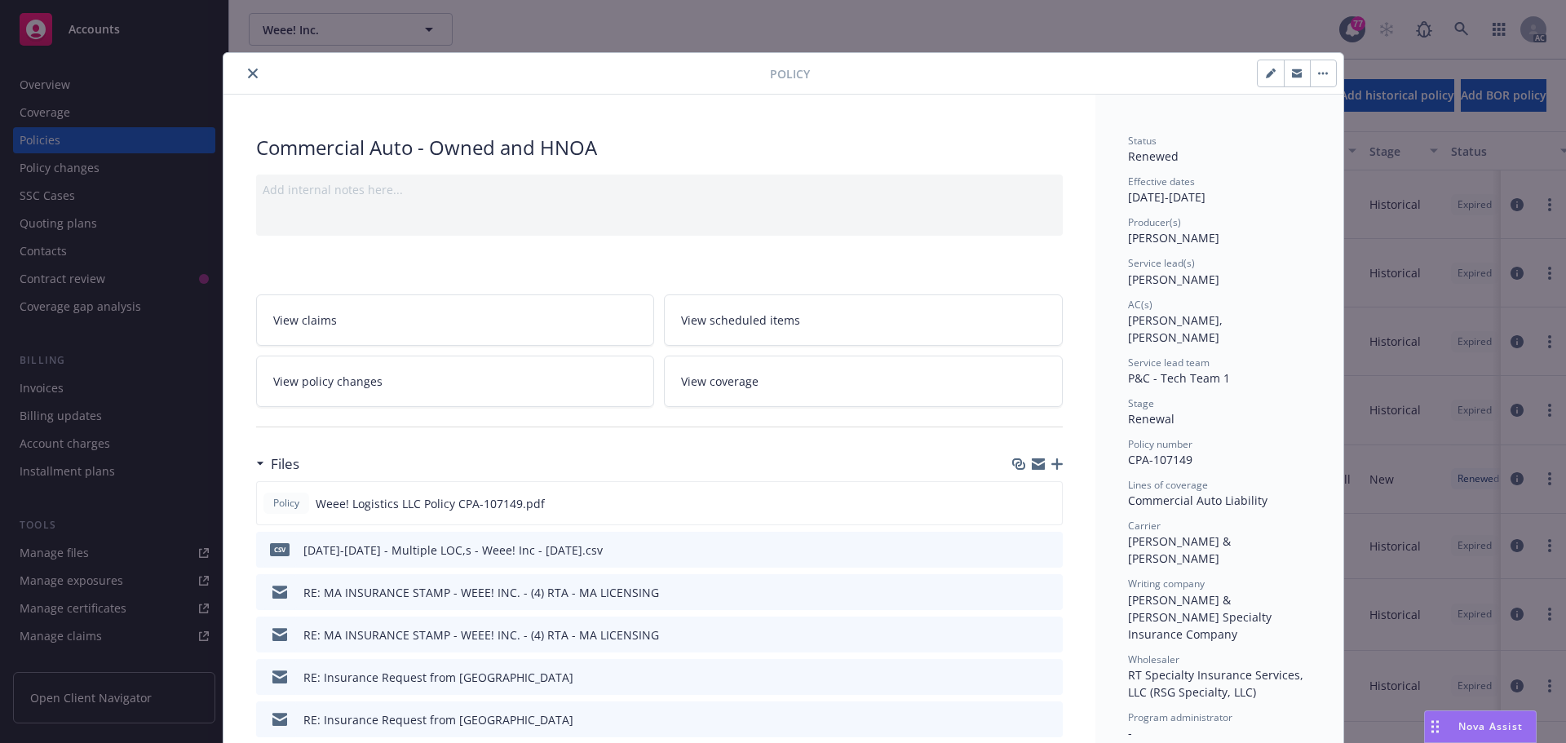
scroll to position [49, 0]
